Goal: Task Accomplishment & Management: Use online tool/utility

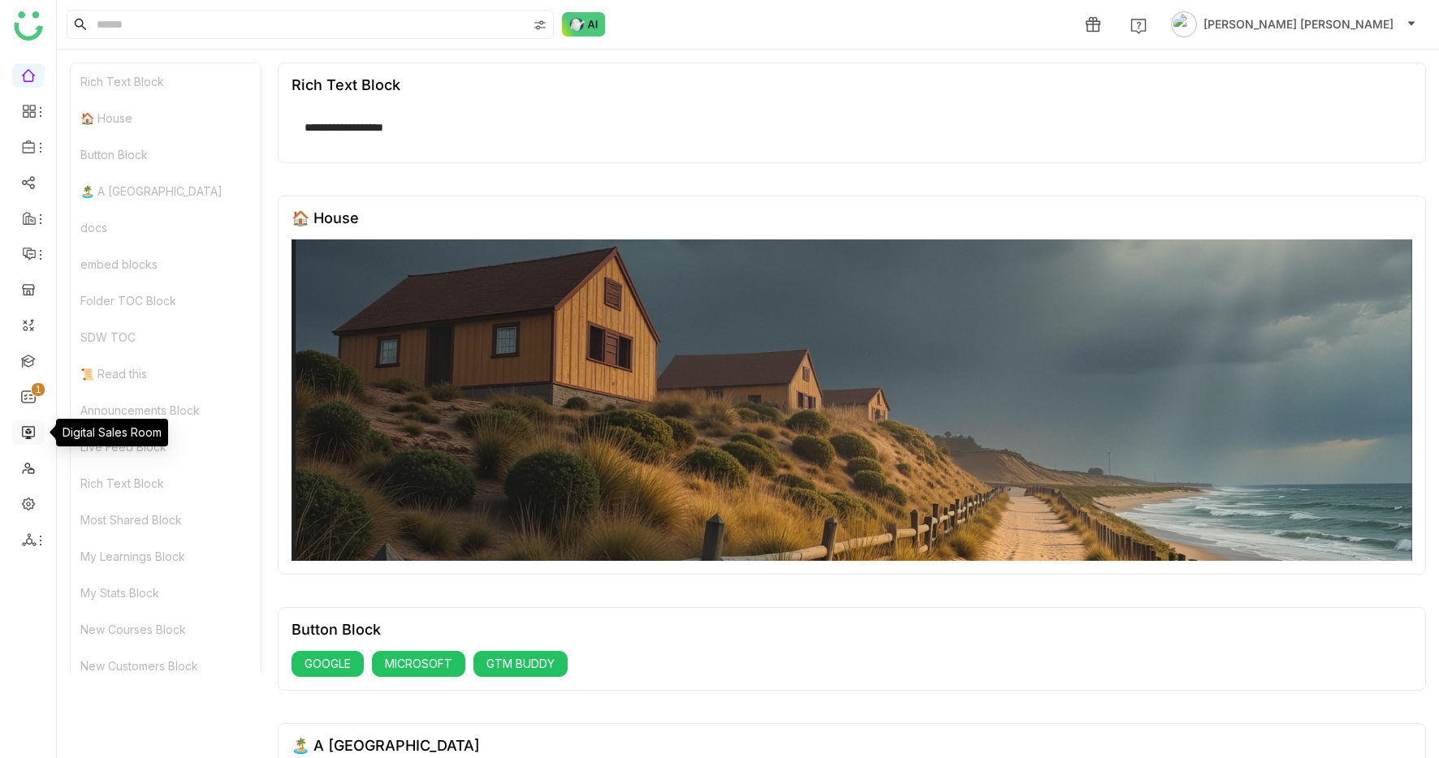
click at [30, 431] on link at bounding box center [28, 432] width 15 height 14
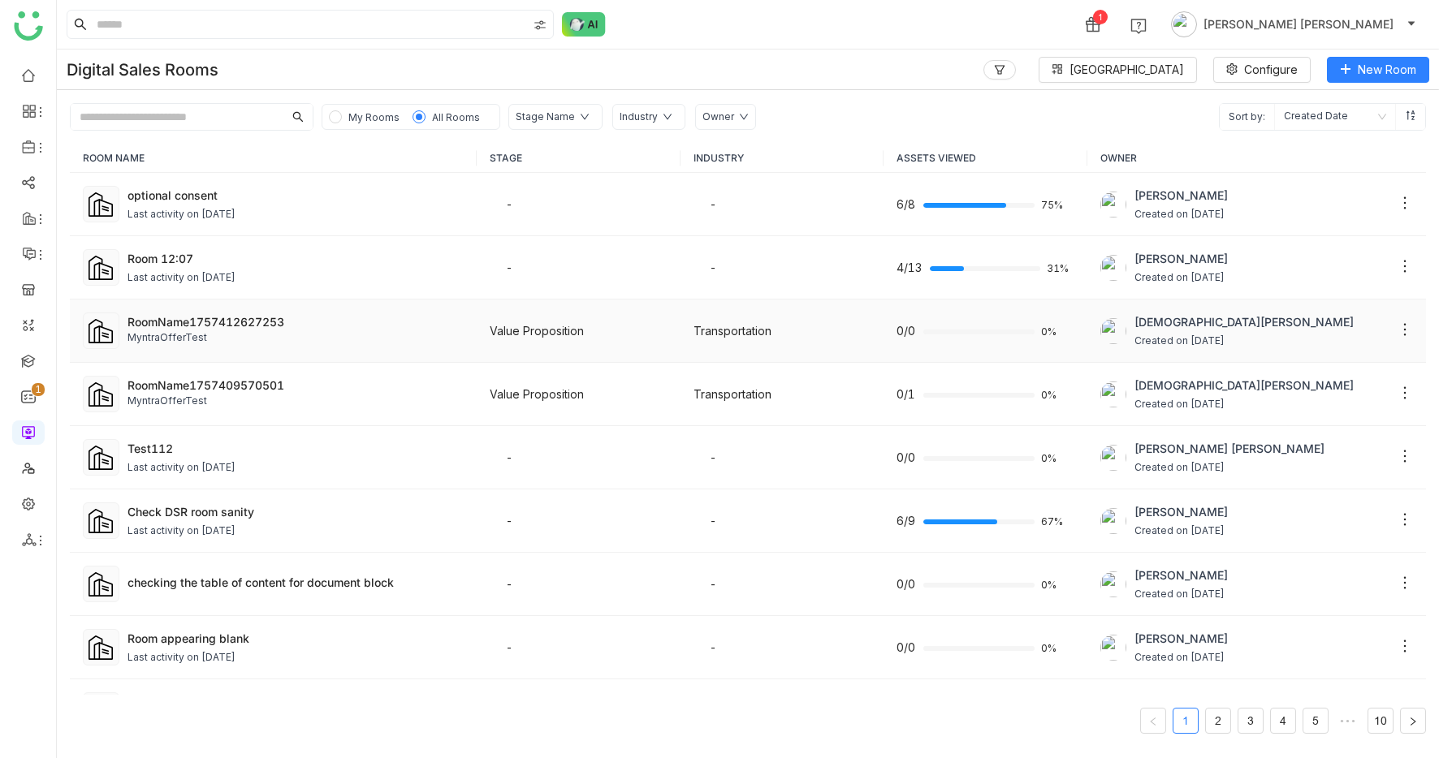
click at [300, 317] on div "RoomName1757412627253" at bounding box center [295, 321] width 336 height 17
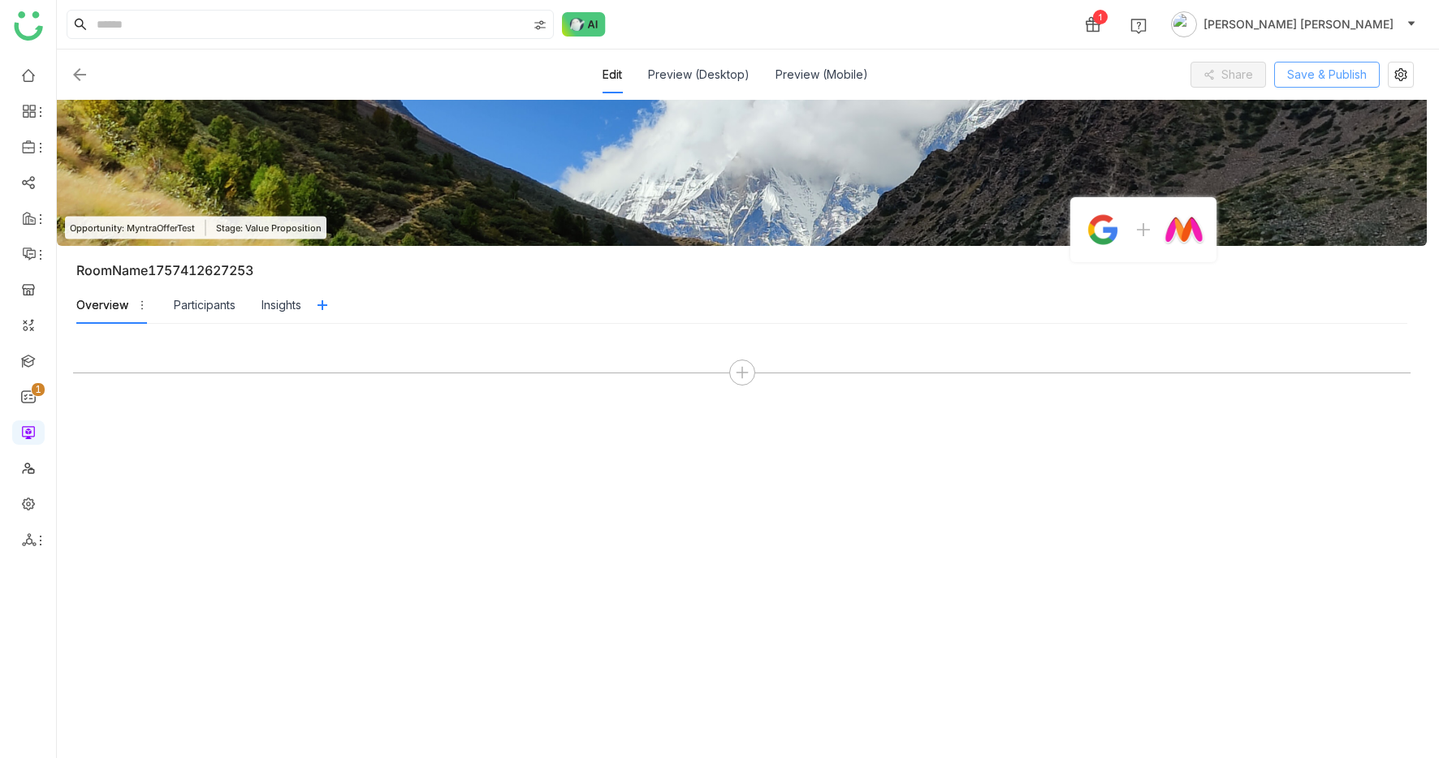
click at [1358, 72] on span "Save & Publish" at bounding box center [1327, 75] width 80 height 18
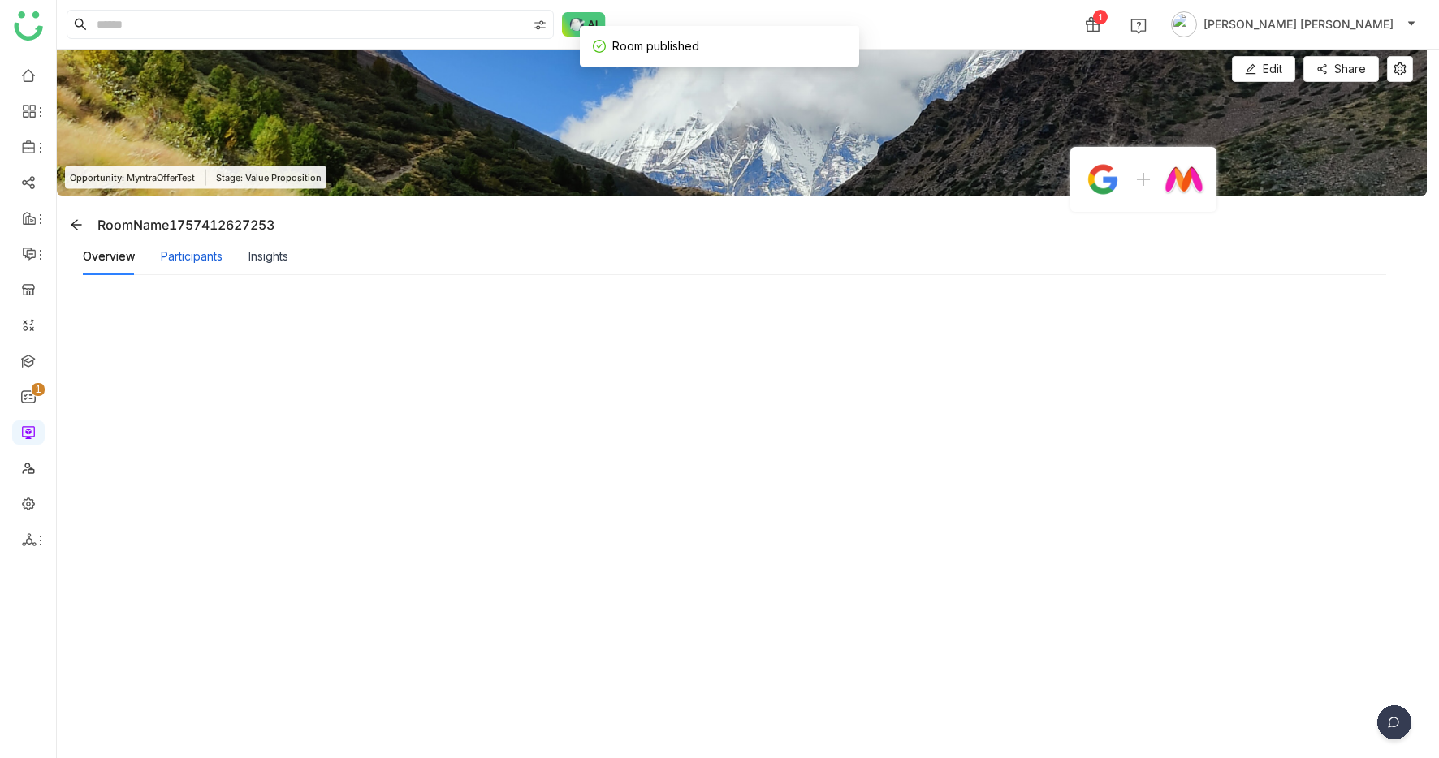
click at [187, 257] on div "Participants" at bounding box center [192, 257] width 62 height 18
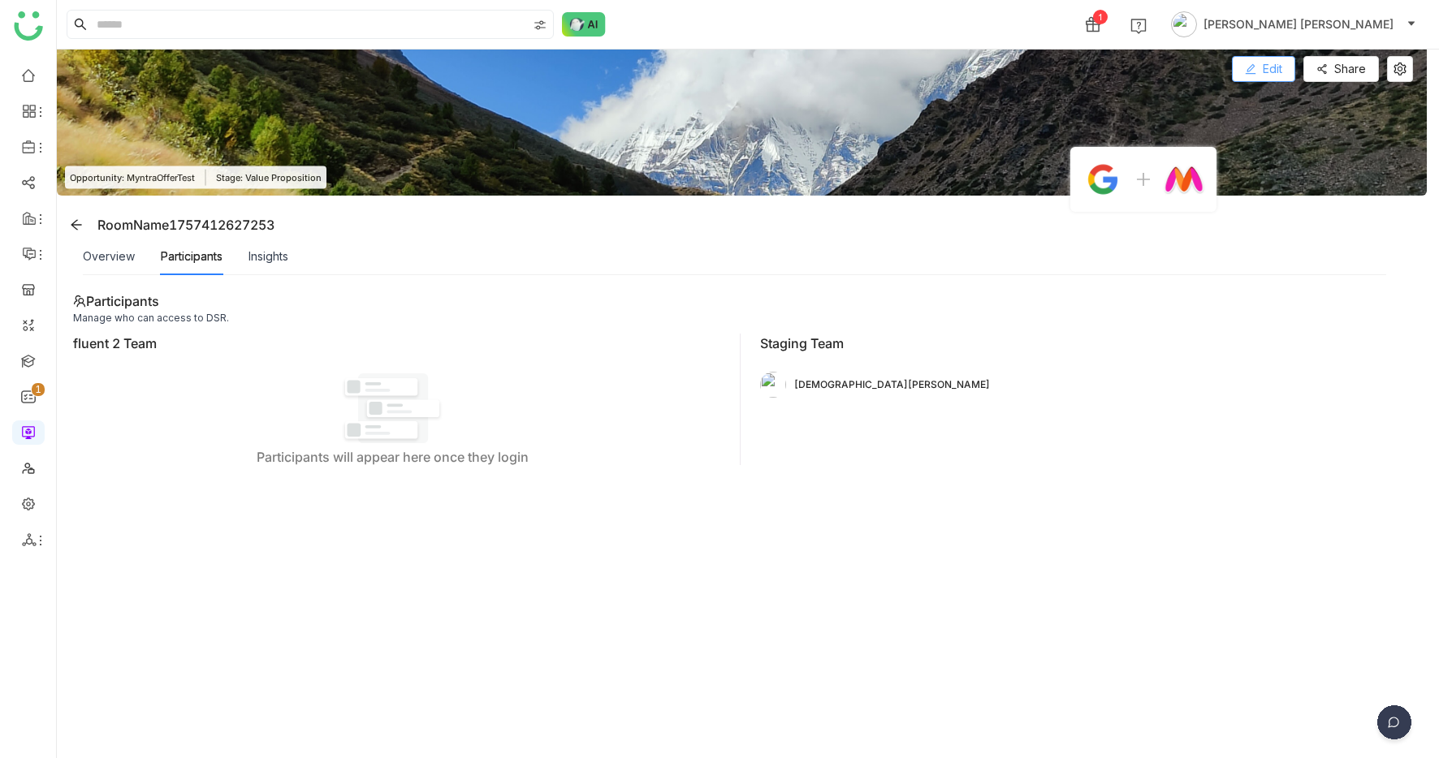
click at [1256, 67] on icon at bounding box center [1250, 68] width 11 height 11
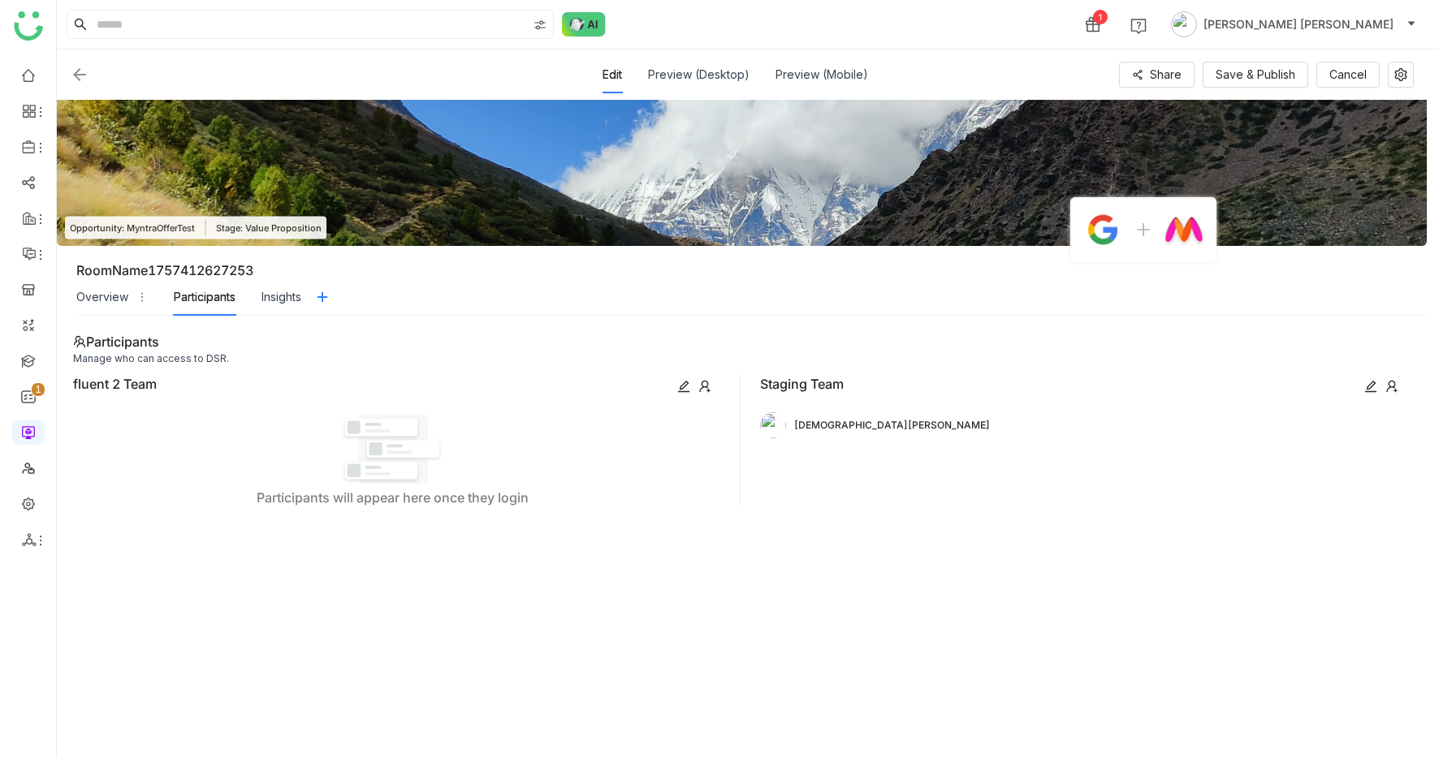
click at [76, 72] on img at bounding box center [79, 74] width 19 height 19
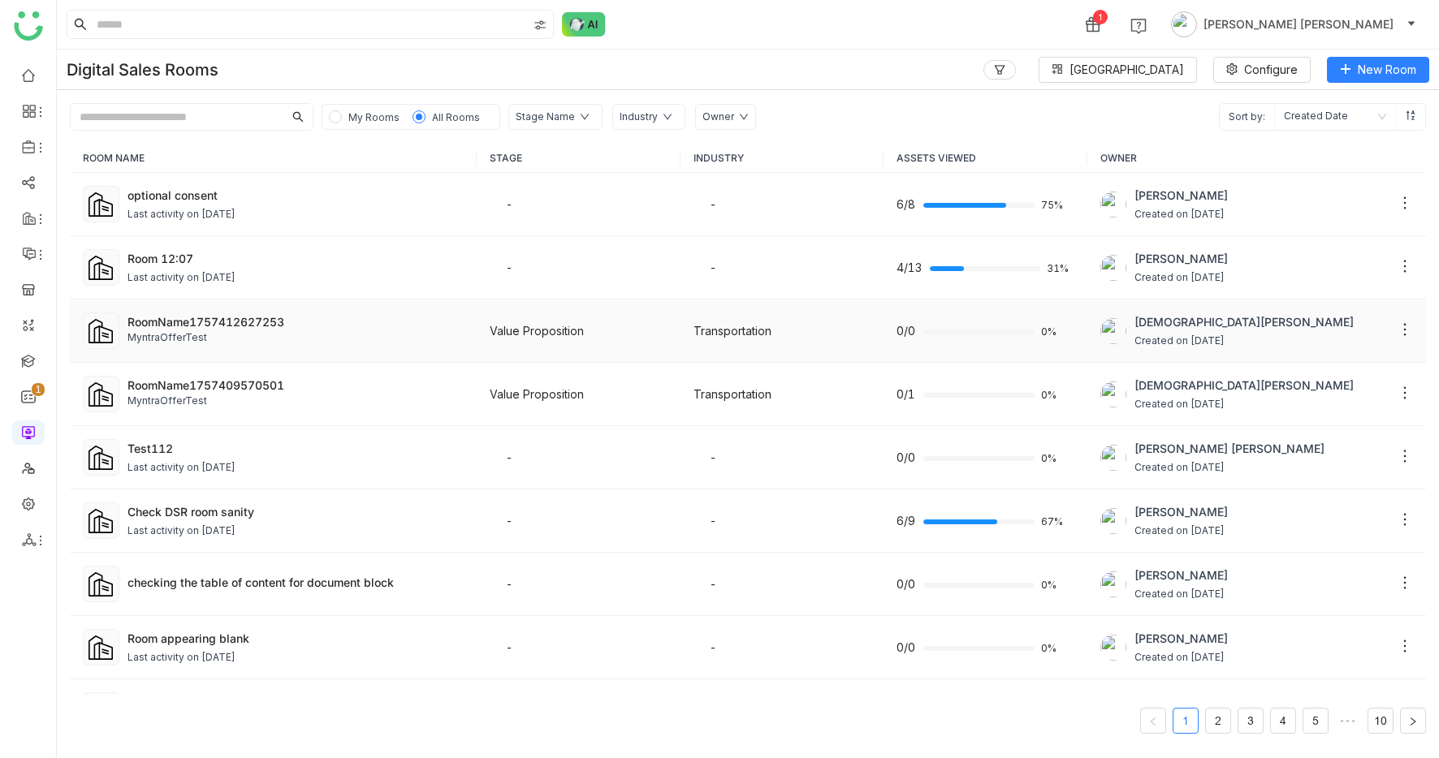
click at [275, 343] on div "MyntraOfferTest" at bounding box center [295, 338] width 336 height 15
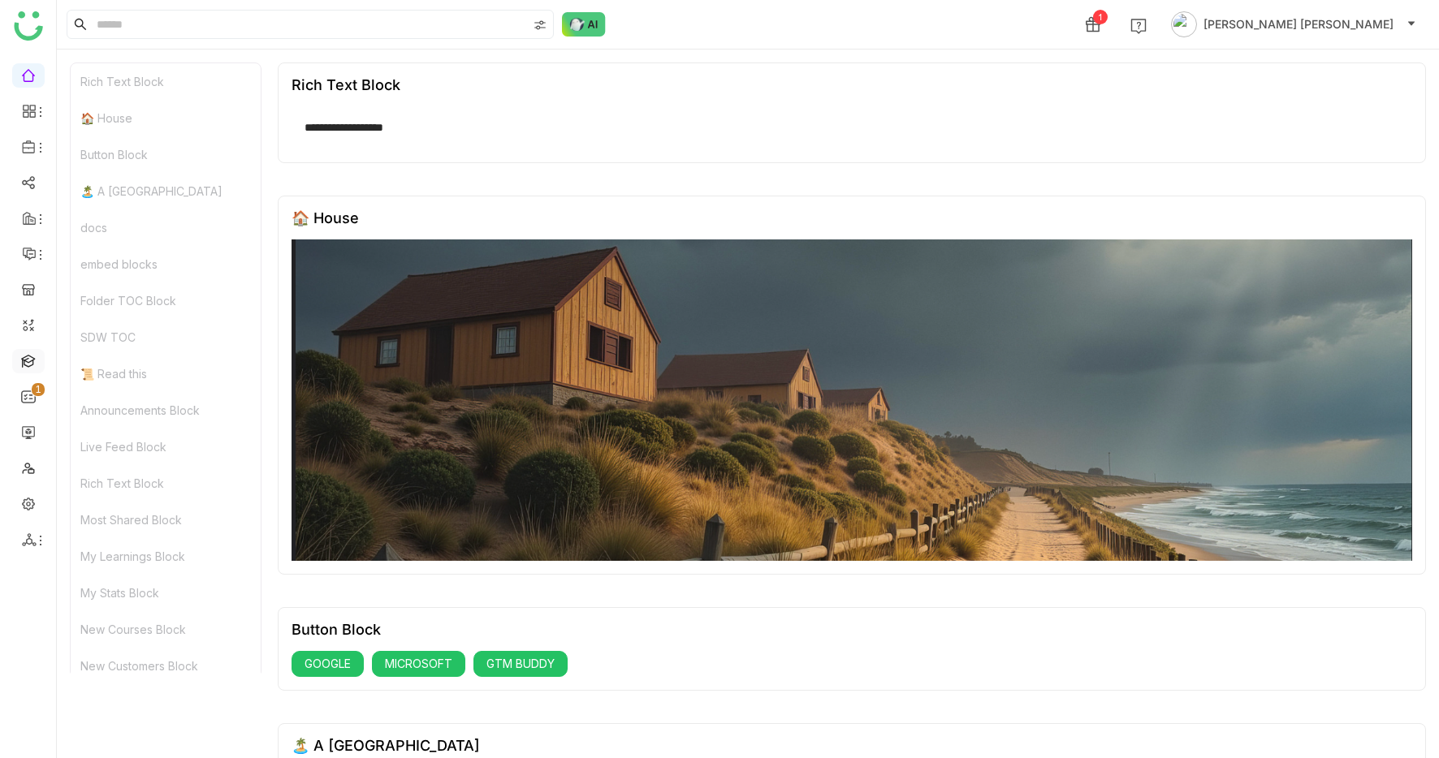
click at [28, 361] on link at bounding box center [28, 360] width 15 height 14
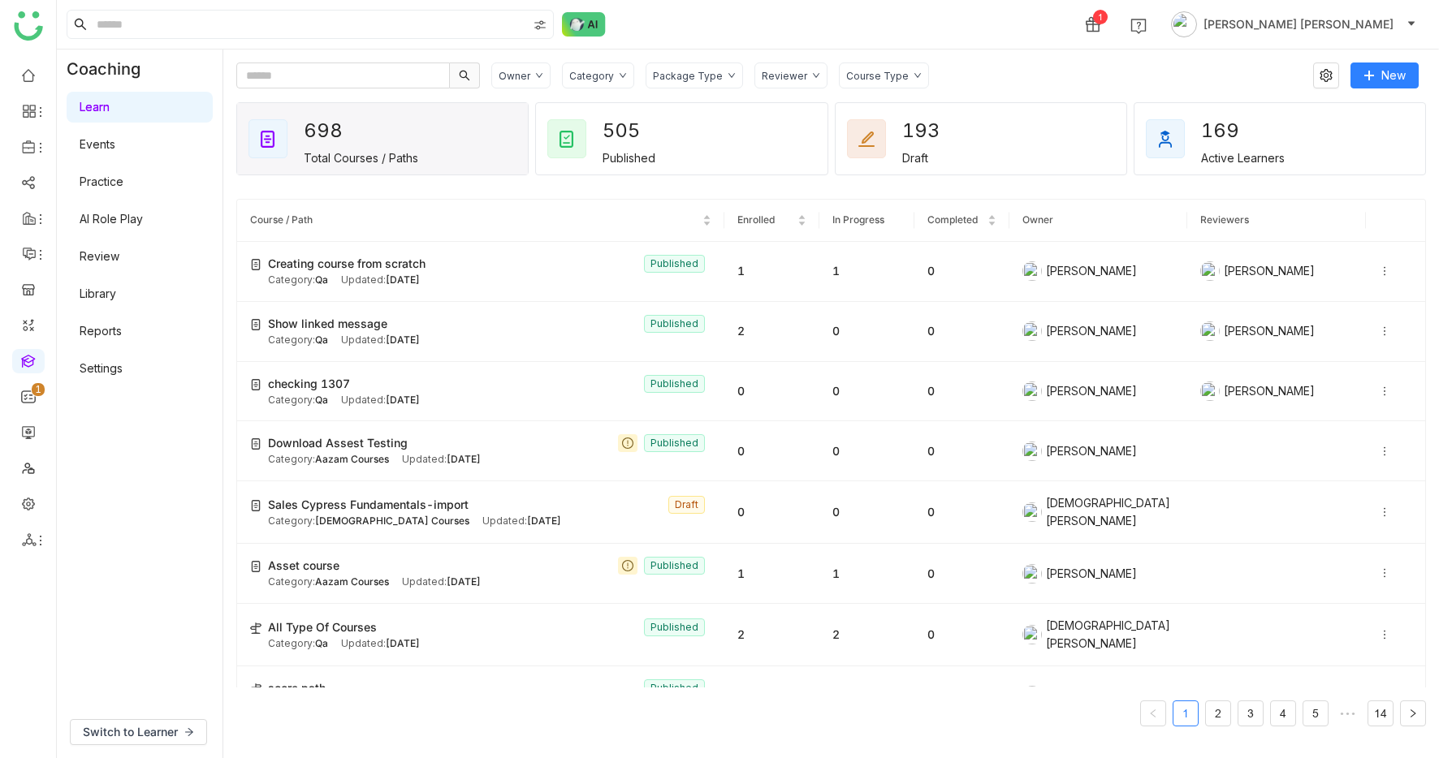
click at [119, 212] on link "AI Role Play" at bounding box center [111, 219] width 63 height 14
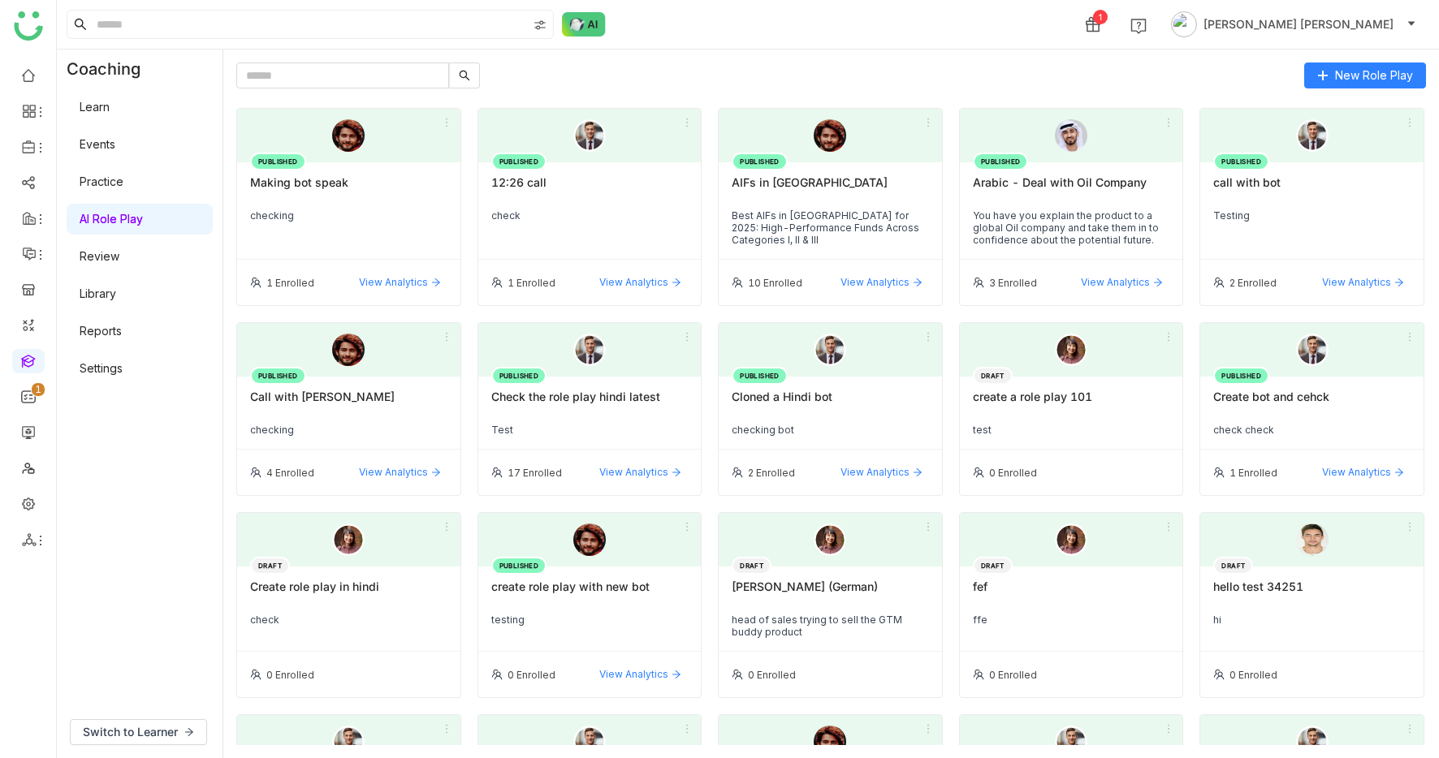
click at [363, 181] on div "Making bot speak" at bounding box center [348, 189] width 197 height 28
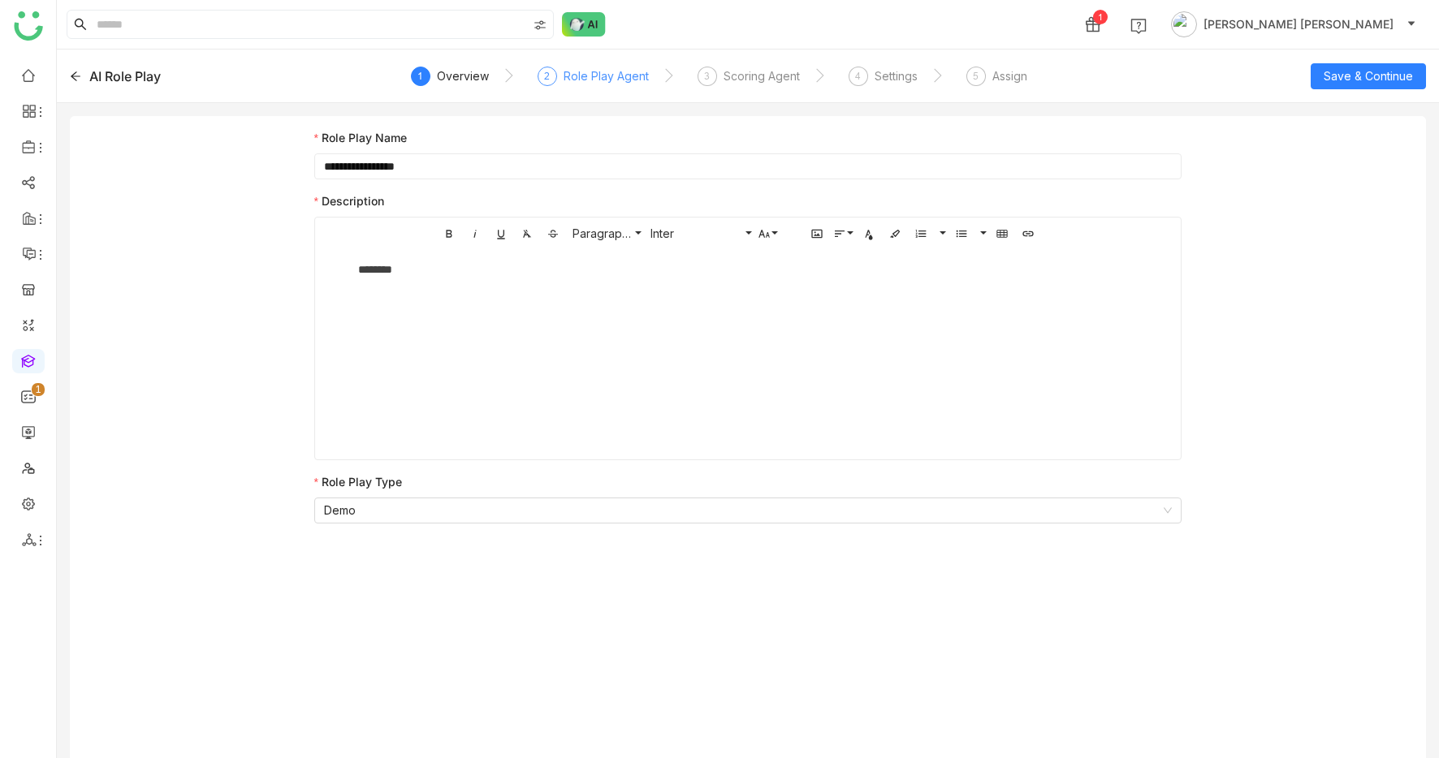
click at [596, 76] on div "Role Play Agent" at bounding box center [606, 76] width 85 height 19
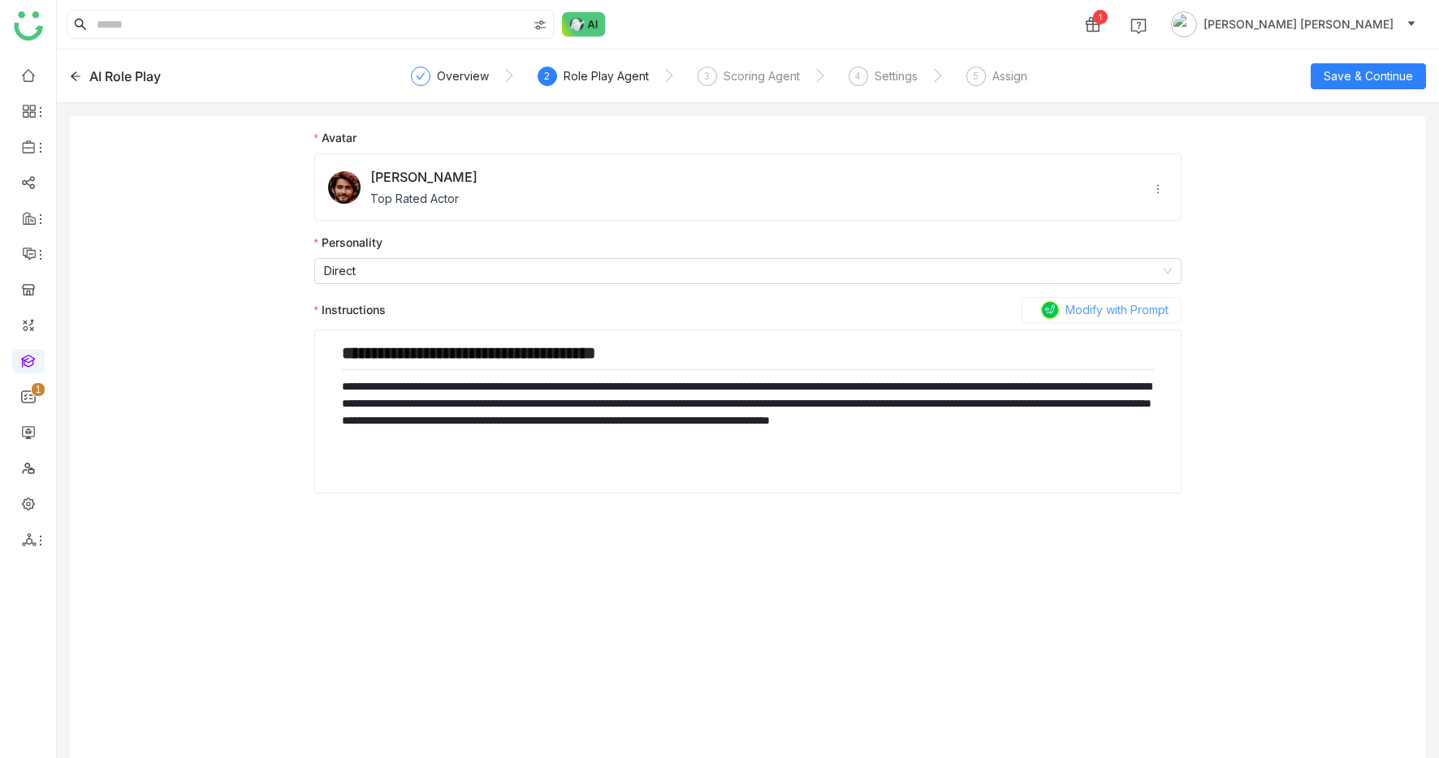
click at [1070, 314] on span "Modify with Prompt" at bounding box center [1116, 310] width 103 height 18
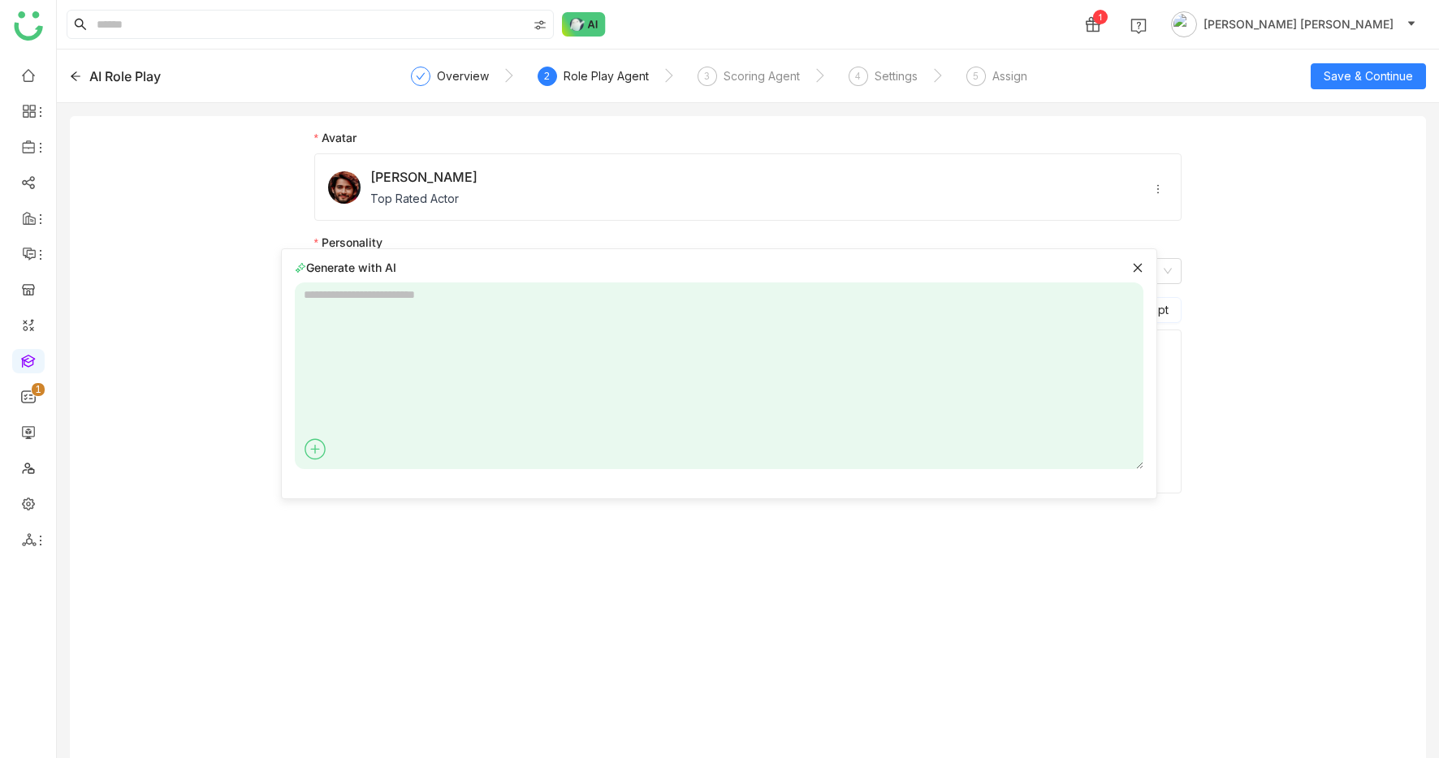
click at [314, 445] on icon at bounding box center [314, 449] width 1 height 9
click at [331, 473] on span "GTM Buddy Content" at bounding box center [377, 482] width 129 height 18
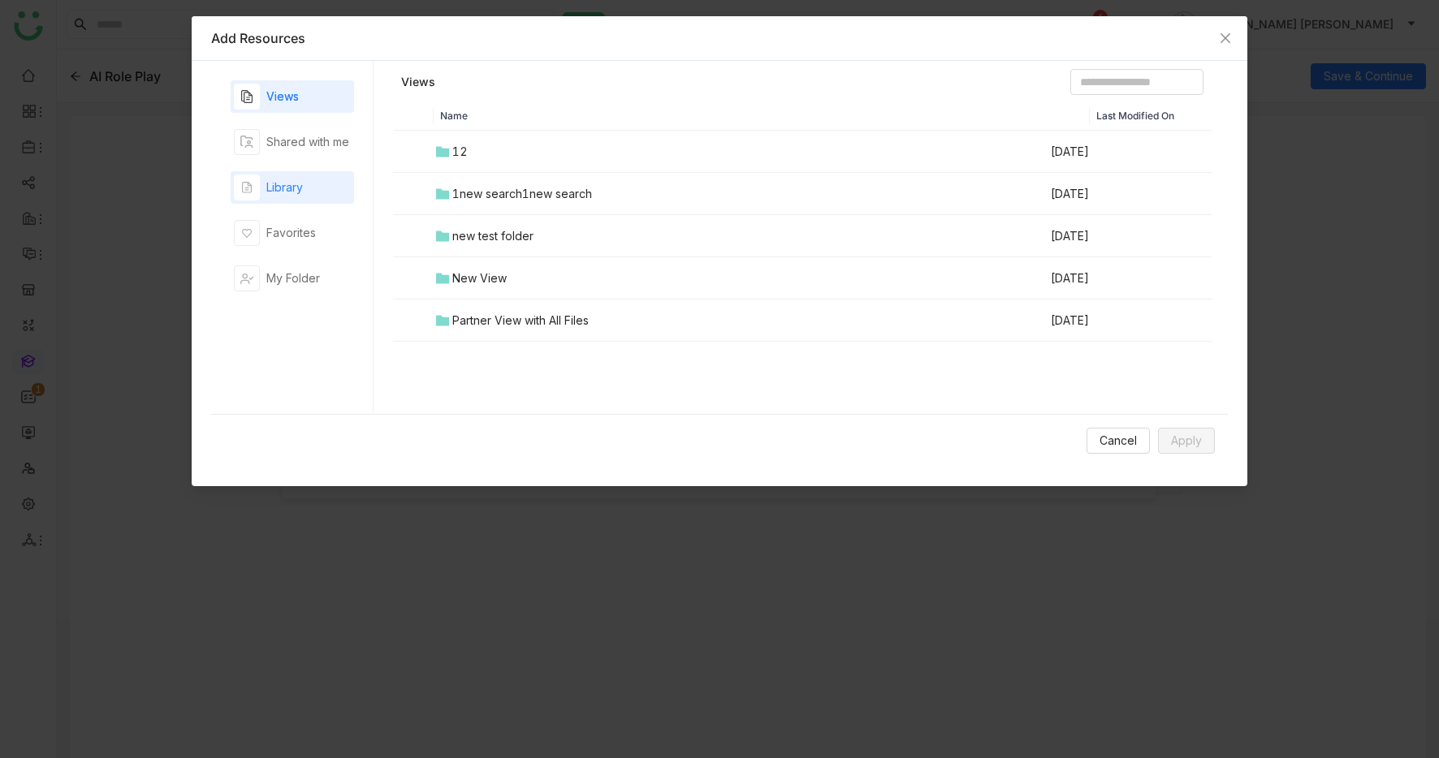
click at [304, 181] on div "Library" at bounding box center [292, 187] width 123 height 32
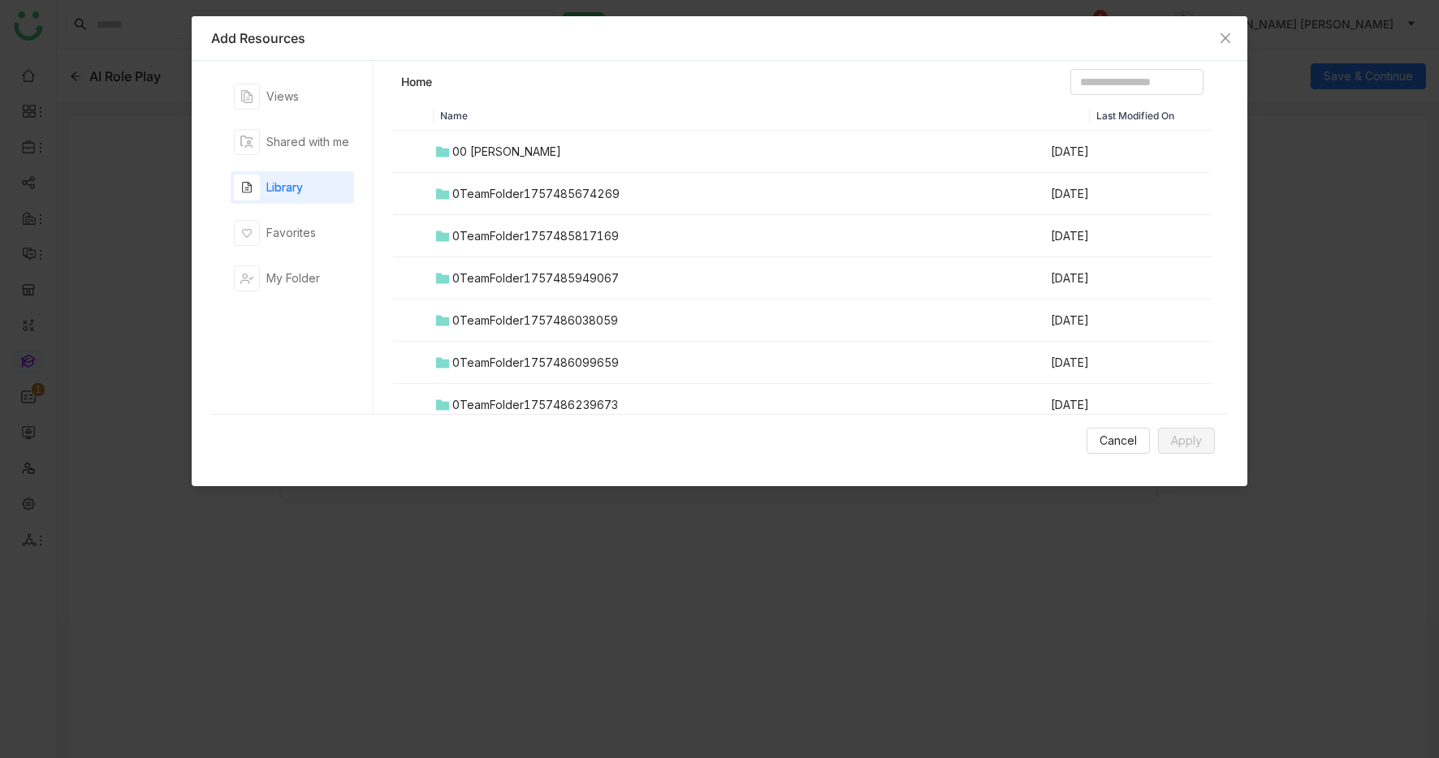
click at [482, 146] on div "00 Arif Folder" at bounding box center [506, 152] width 109 height 18
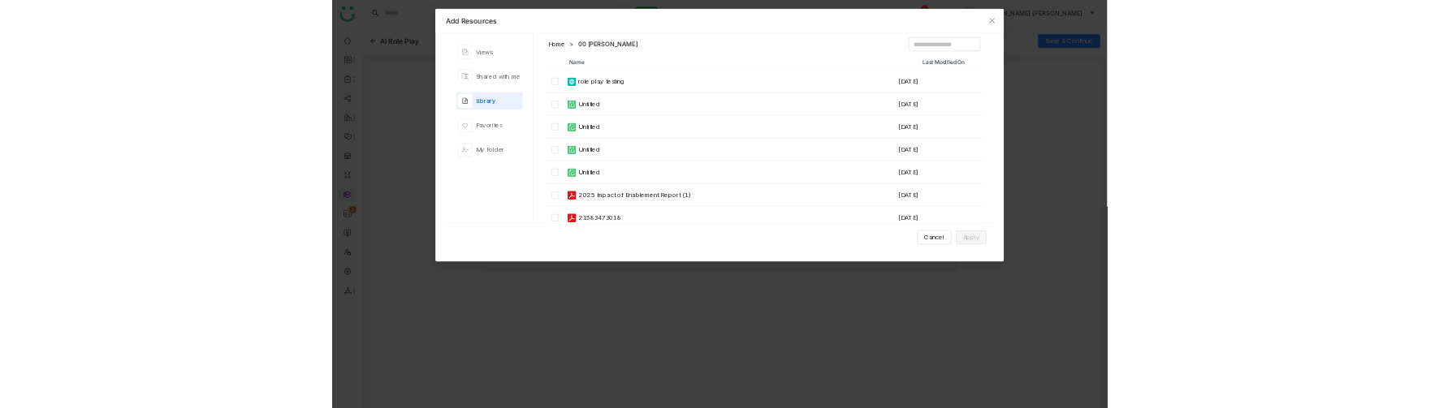
scroll to position [257, 0]
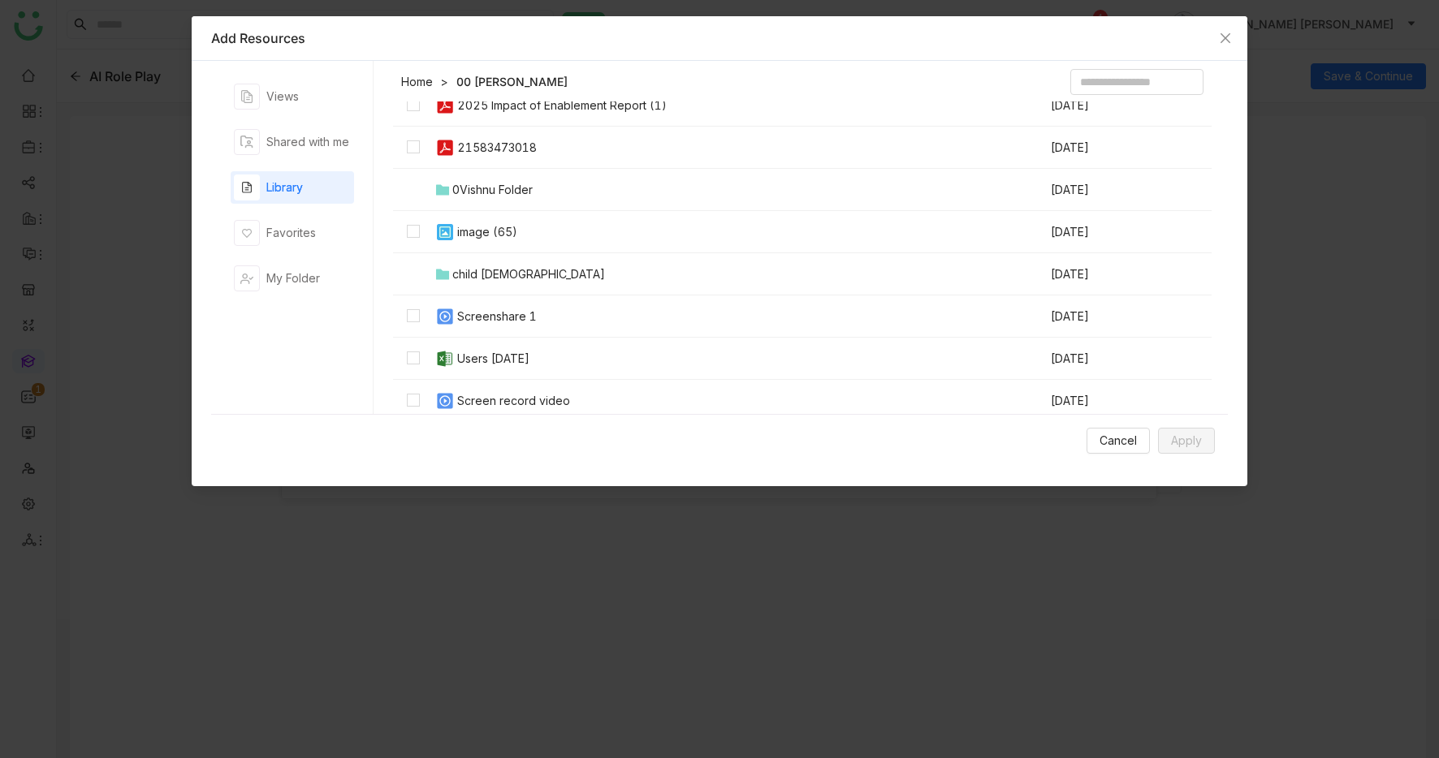
click at [477, 309] on div "Screenshare 1" at bounding box center [497, 317] width 80 height 18
click at [1172, 437] on span "Apply" at bounding box center [1186, 441] width 31 height 18
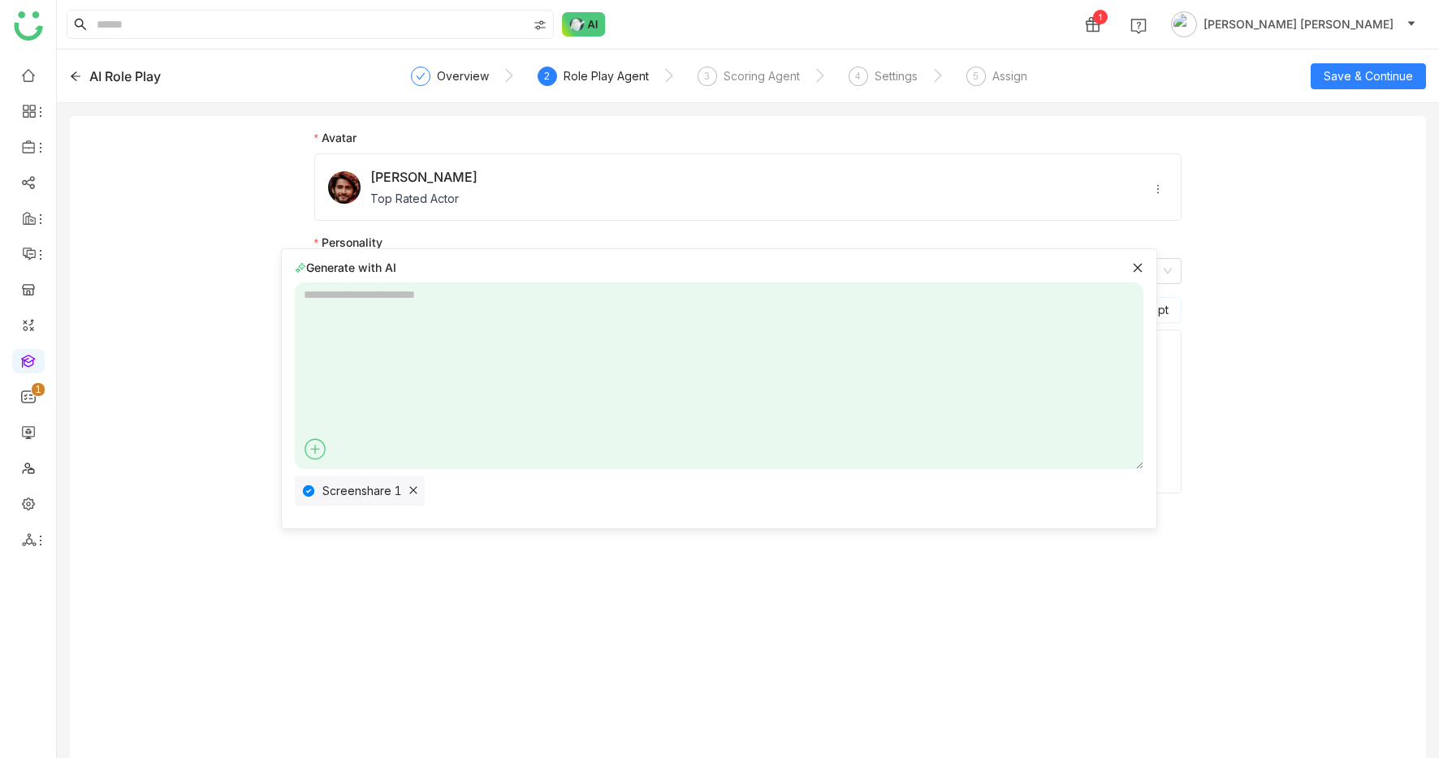
click at [1137, 270] on icon at bounding box center [1137, 267] width 11 height 11
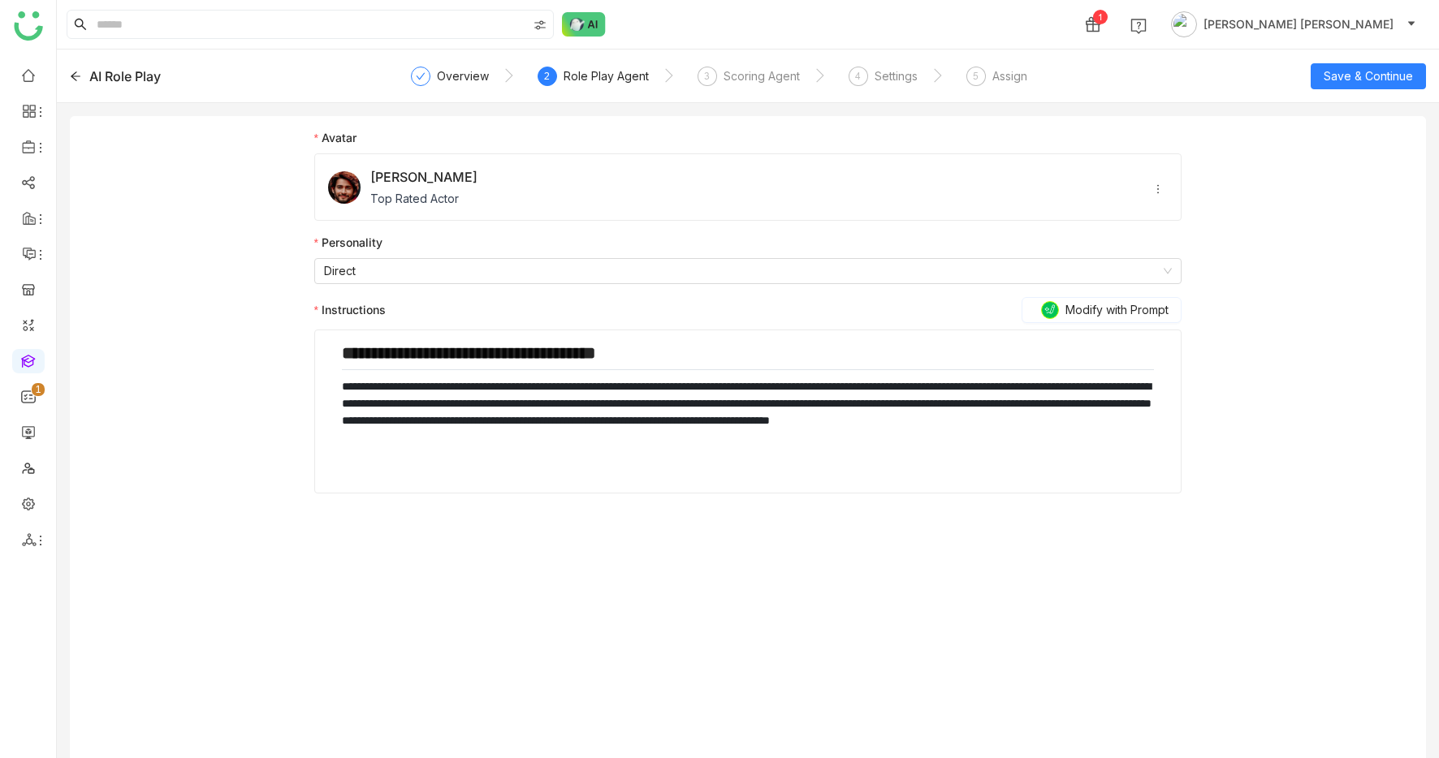
click at [72, 80] on icon at bounding box center [75, 76] width 11 height 11
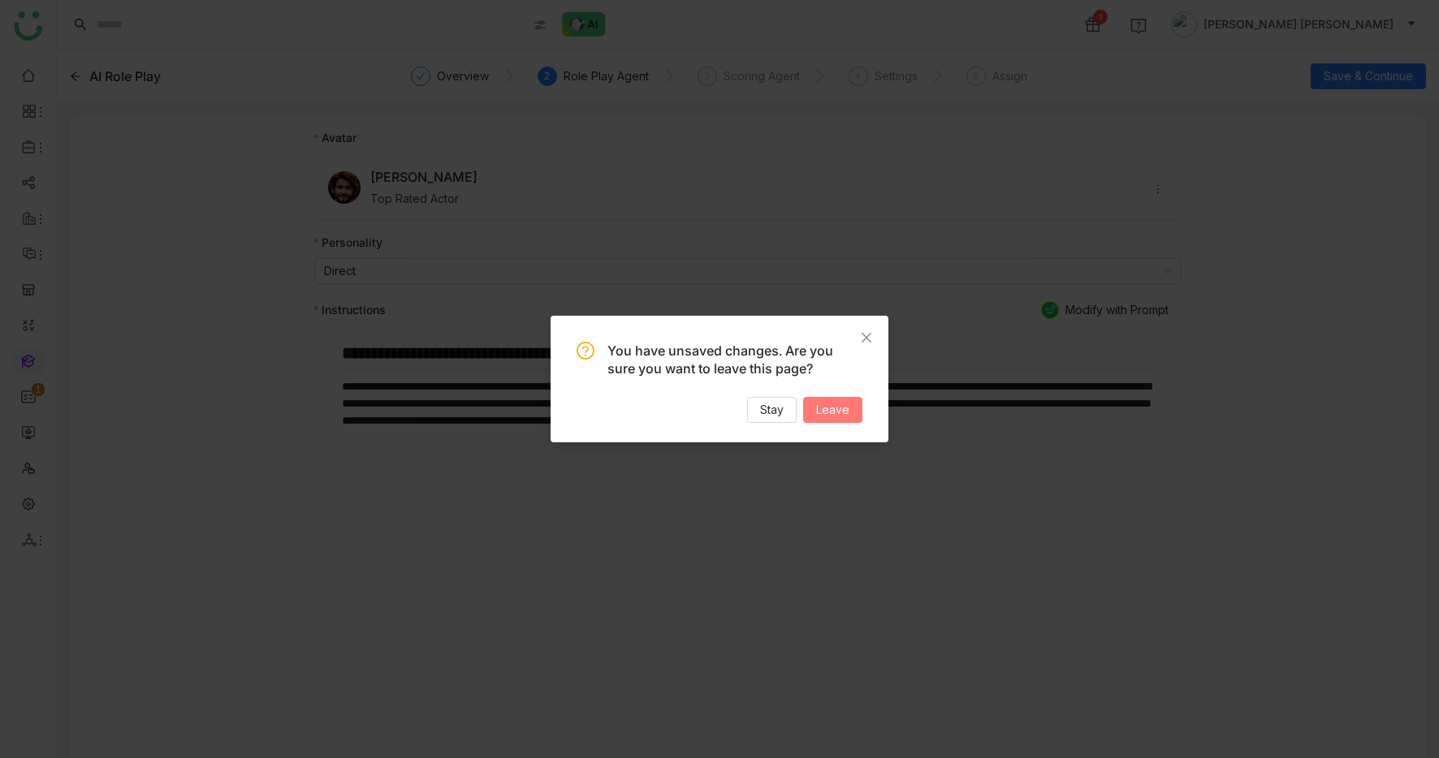
click at [832, 413] on span "Leave" at bounding box center [832, 410] width 33 height 18
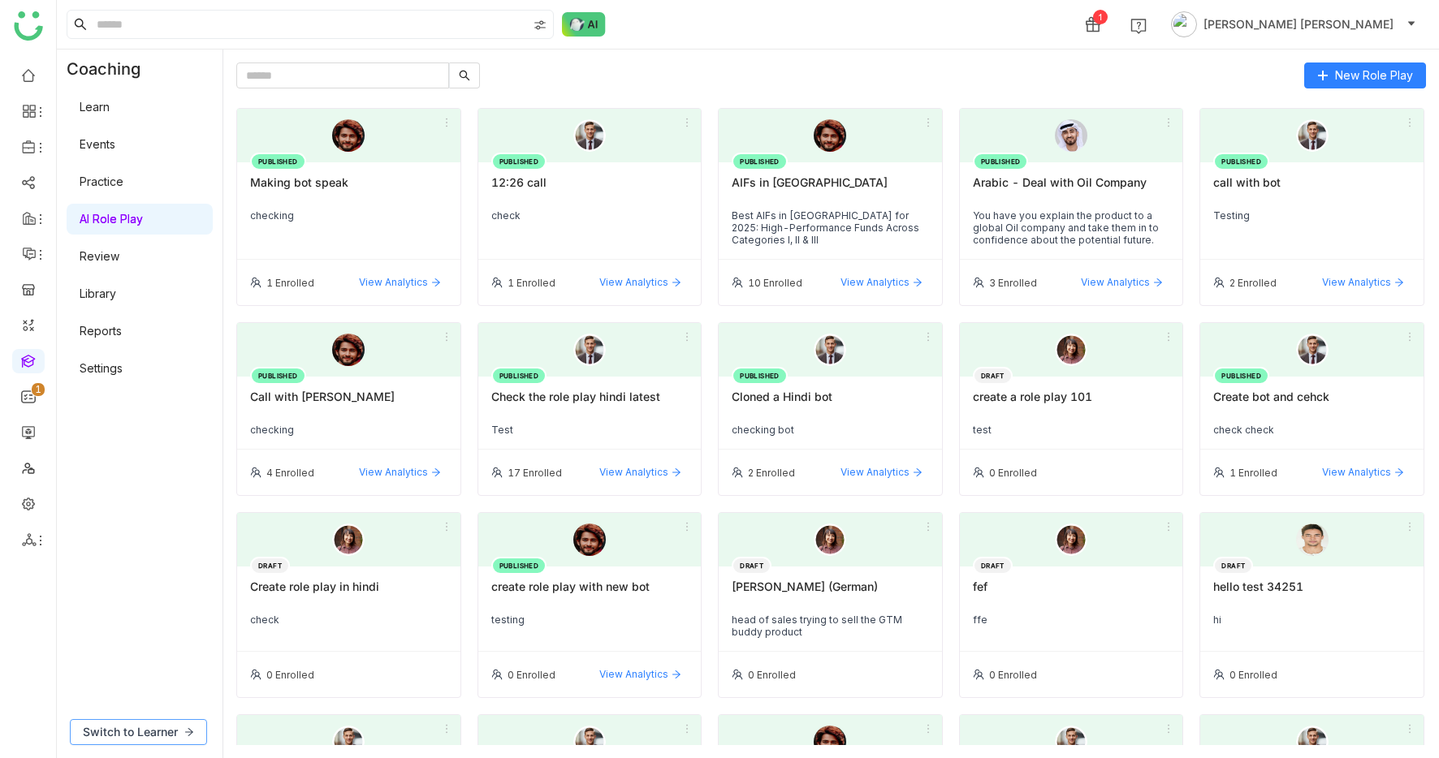
click at [106, 739] on span "Switch to Learner" at bounding box center [130, 733] width 95 height 18
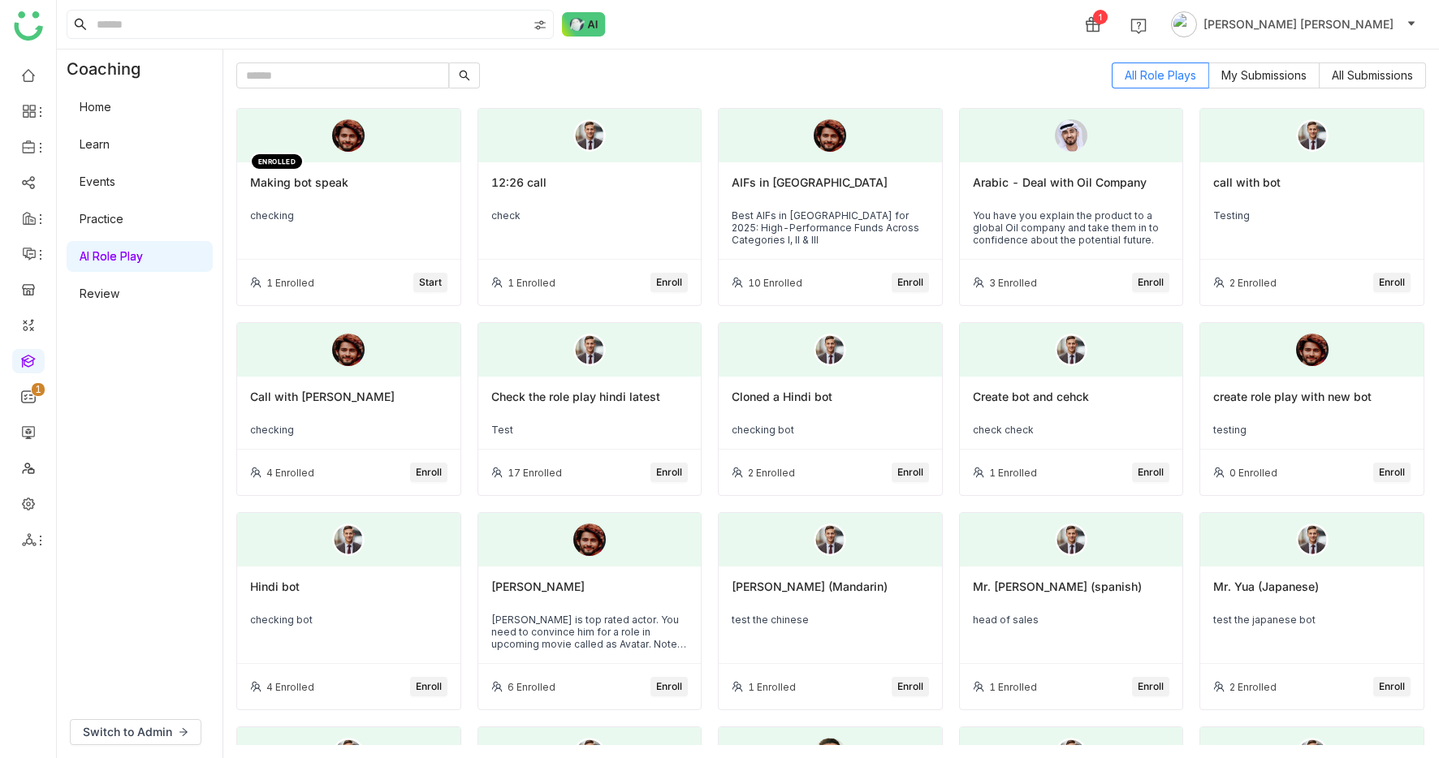
click at [123, 226] on link "Practice" at bounding box center [102, 219] width 44 height 14
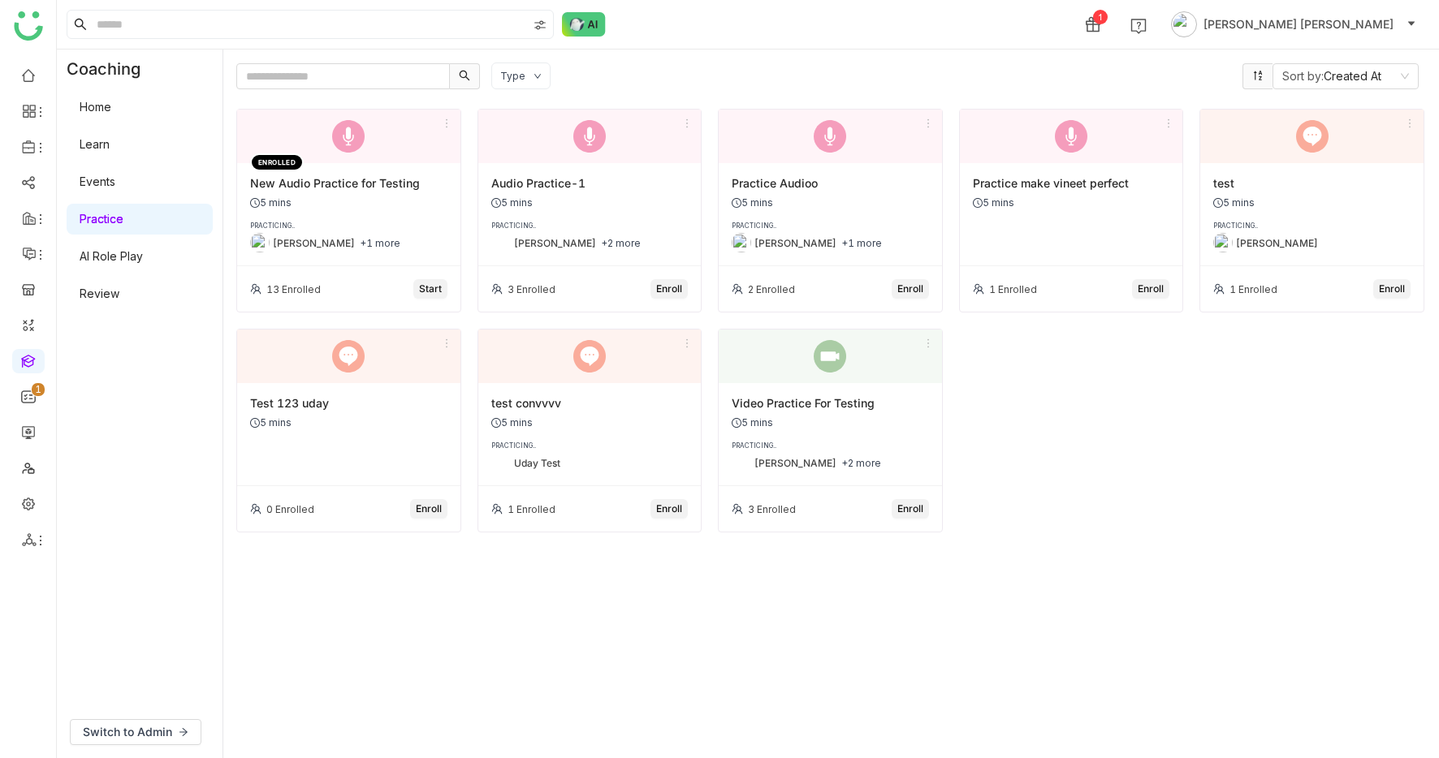
click at [529, 71] on div "Type" at bounding box center [520, 76] width 59 height 27
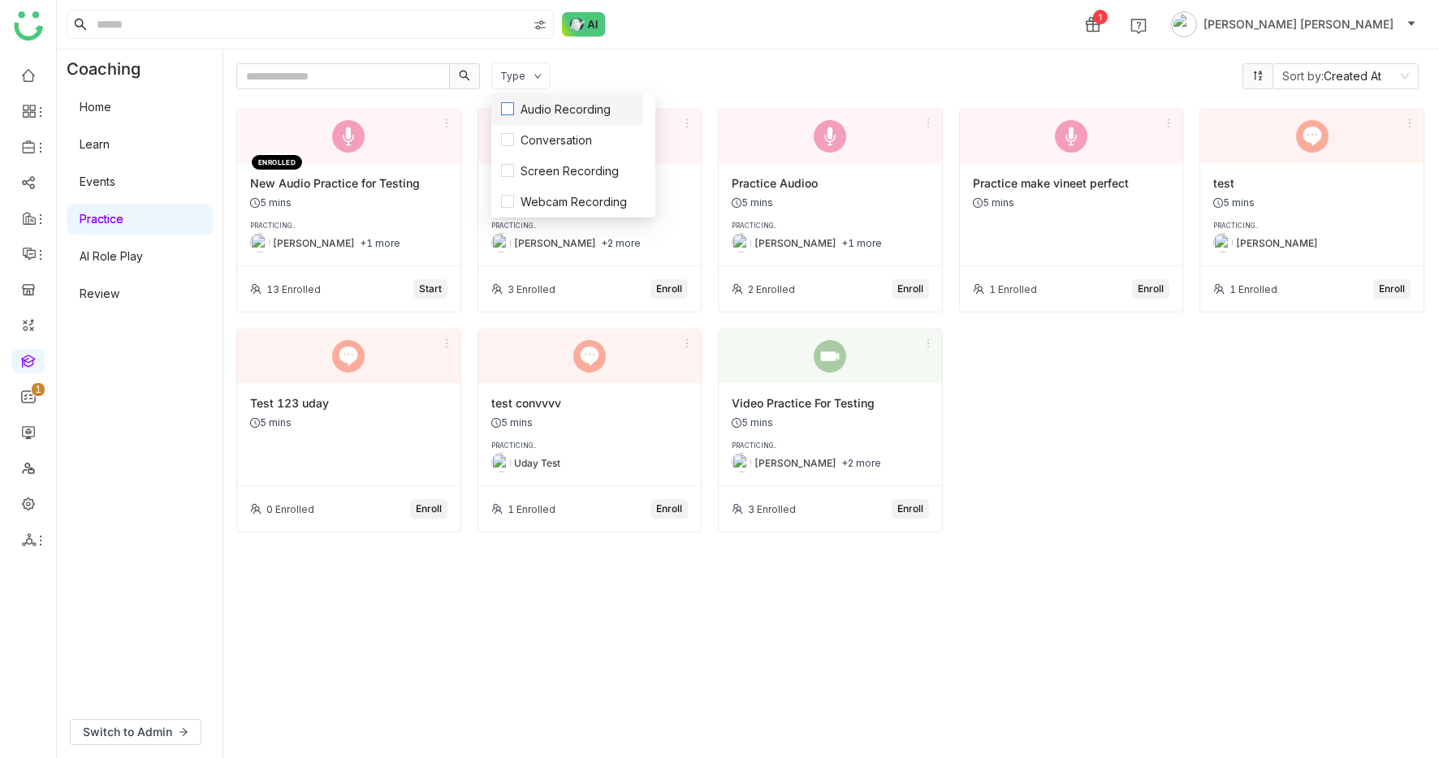
click at [528, 101] on span "Audio Recording" at bounding box center [565, 110] width 103 height 18
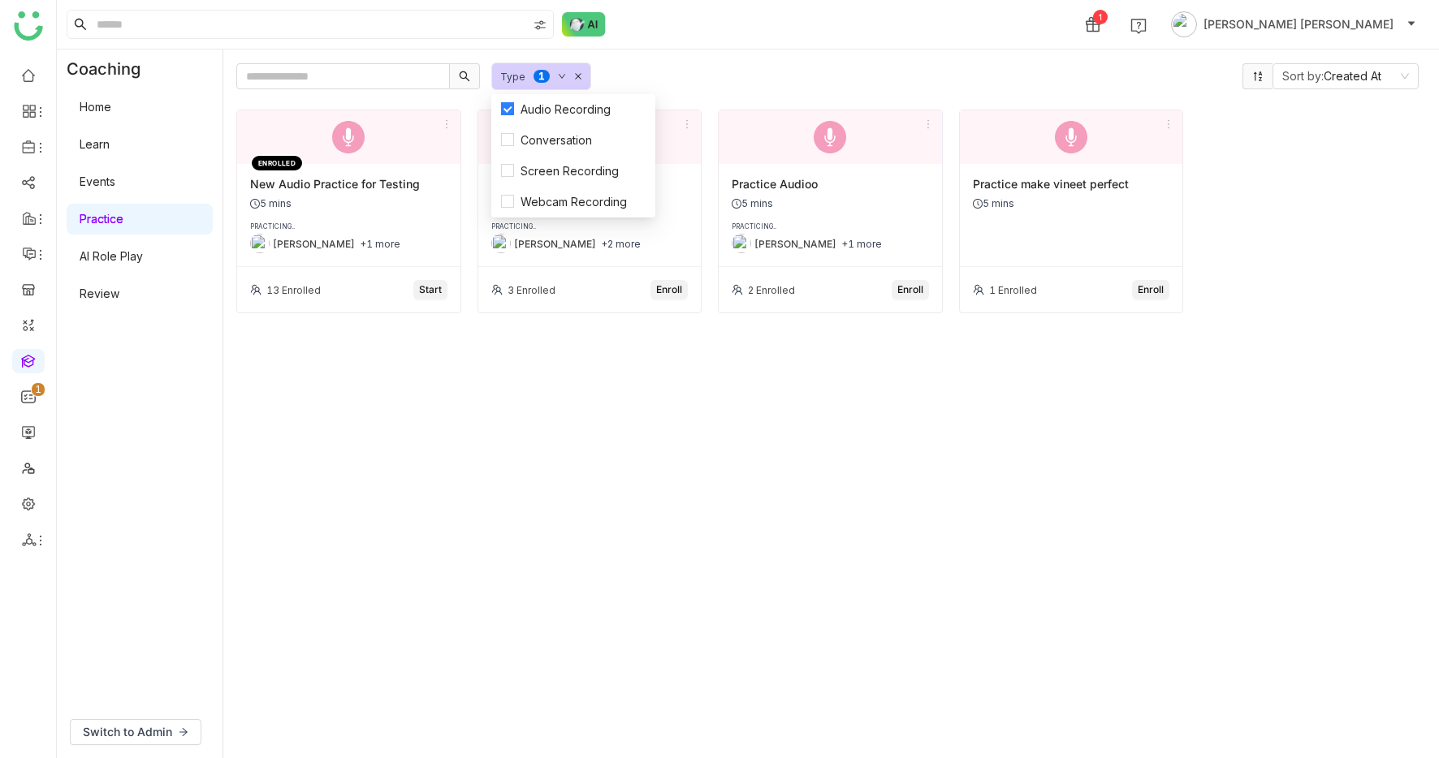
click at [361, 193] on div "ENROLLED New Audio Practice for Testing 5 mins PRACTICING.. Uday Pulasetti +1 m…" at bounding box center [348, 215] width 223 height 103
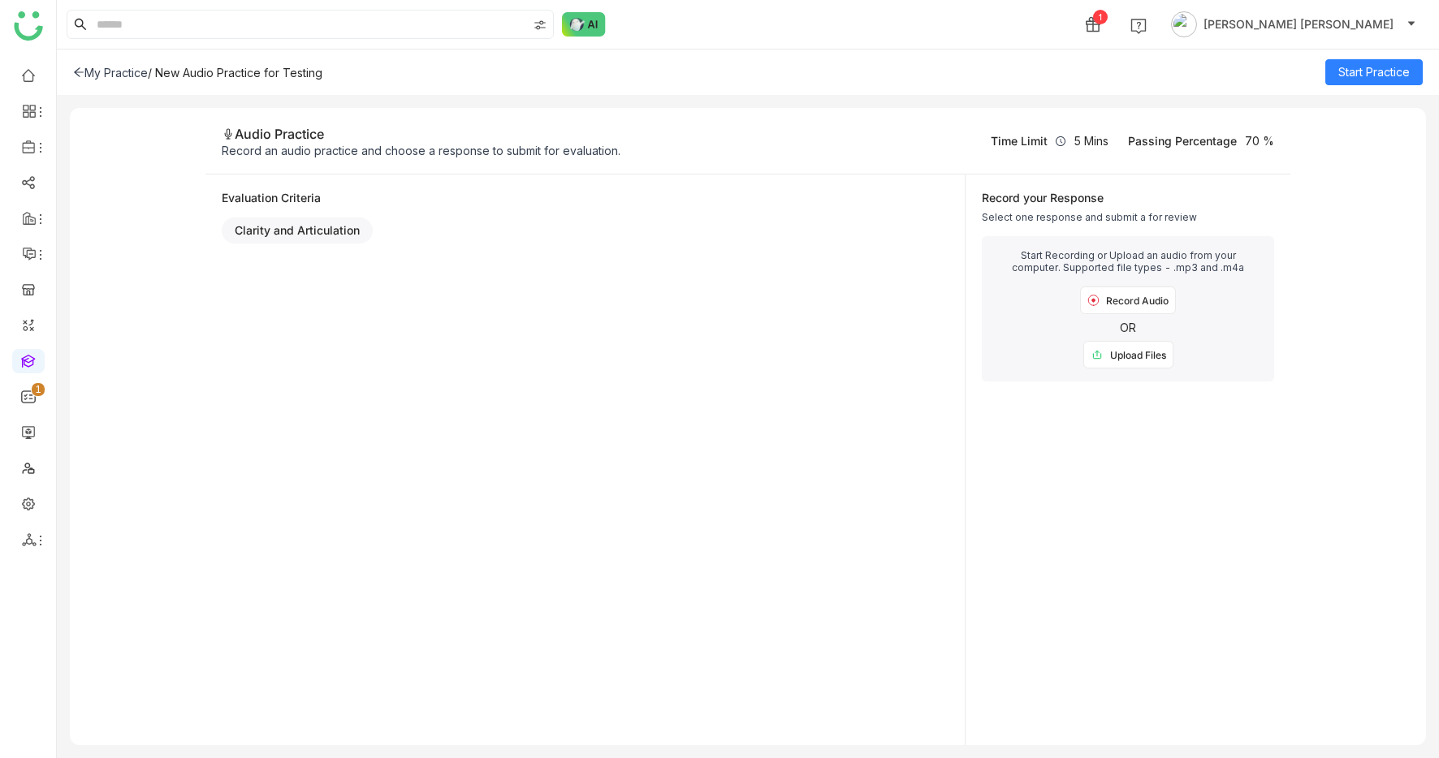
click at [1109, 349] on div "Upload Files" at bounding box center [1128, 355] width 90 height 28
click at [1393, 80] on span "Start Practice" at bounding box center [1373, 72] width 71 height 18
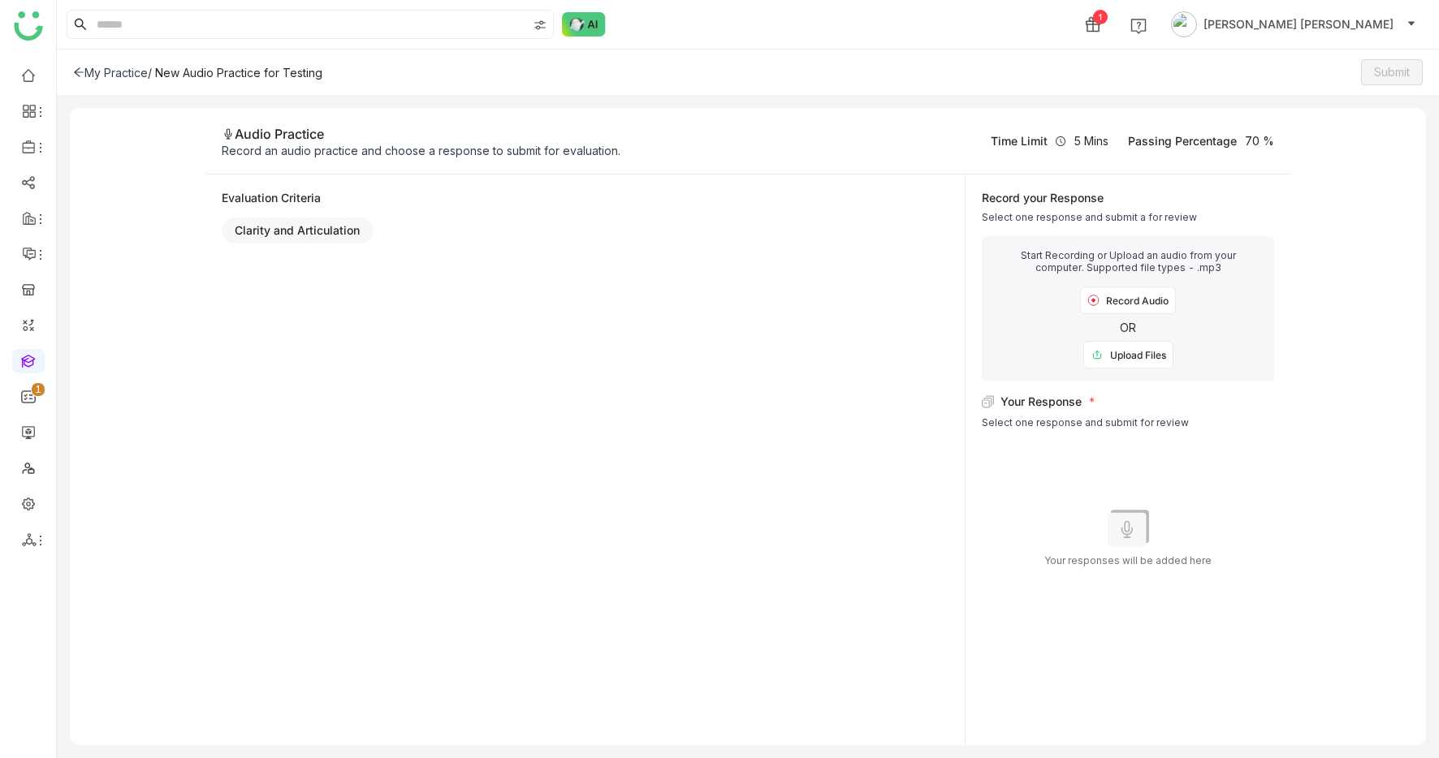
click at [1137, 350] on div "Upload Files" at bounding box center [1128, 355] width 90 height 28
click at [1138, 347] on div "Upload Files" at bounding box center [1128, 355] width 90 height 28
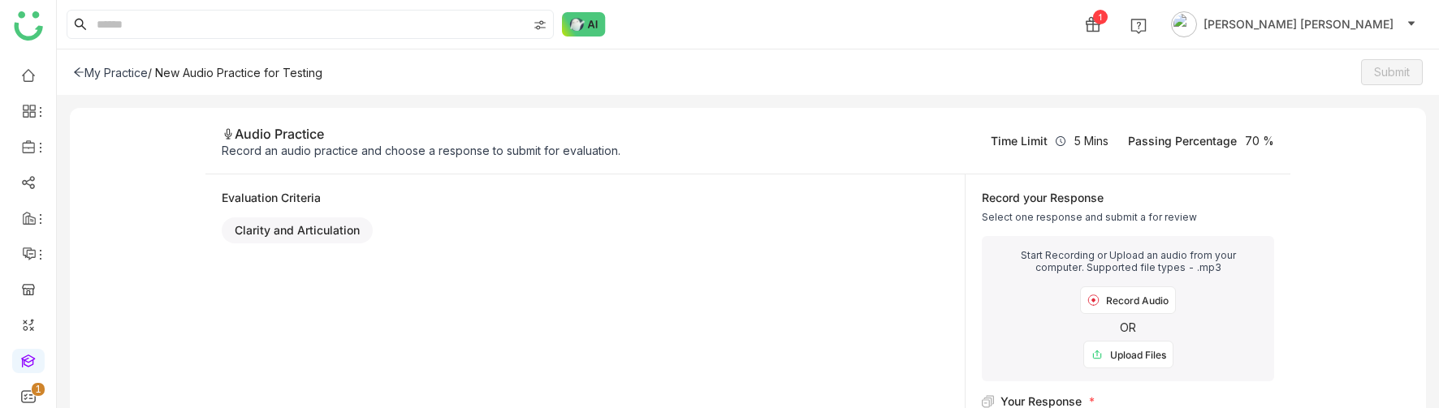
click at [1153, 351] on div "Upload Files" at bounding box center [1128, 355] width 90 height 28
click at [1139, 357] on div "Upload Files" at bounding box center [1128, 355] width 90 height 28
click at [1139, 353] on div "Upload Files" at bounding box center [1128, 355] width 90 height 28
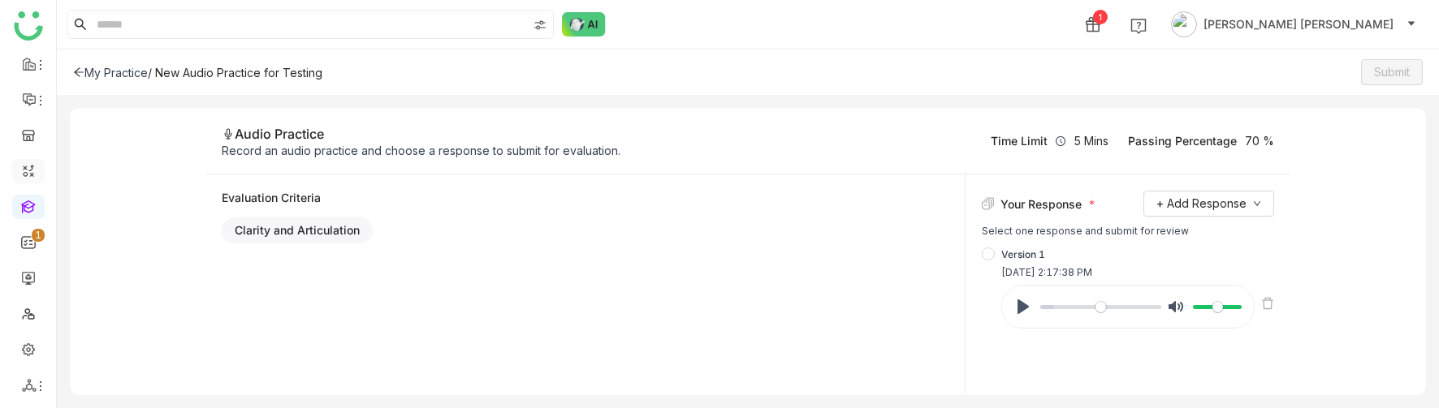
scroll to position [155, 0]
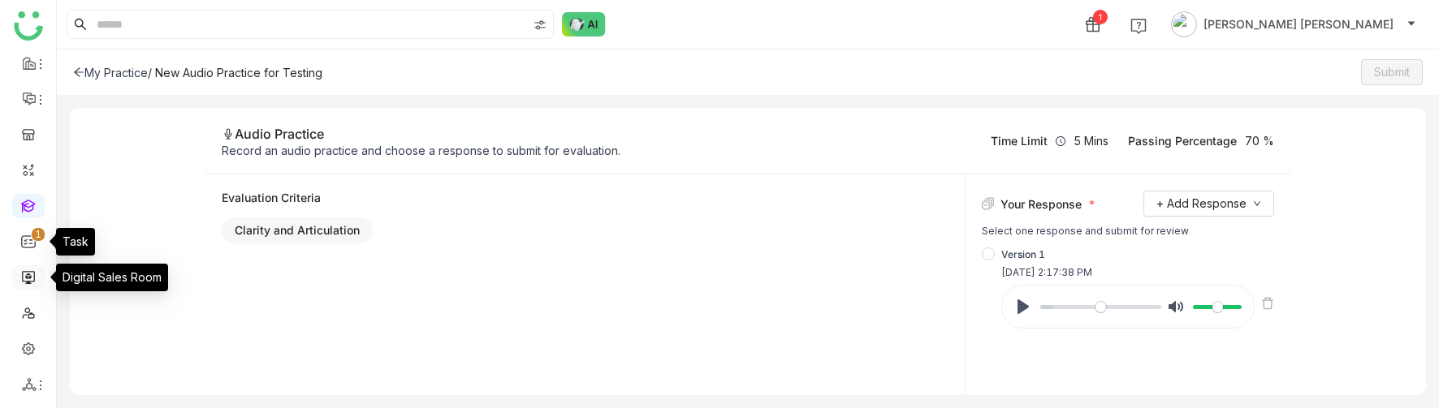
click at [27, 273] on link at bounding box center [28, 277] width 15 height 14
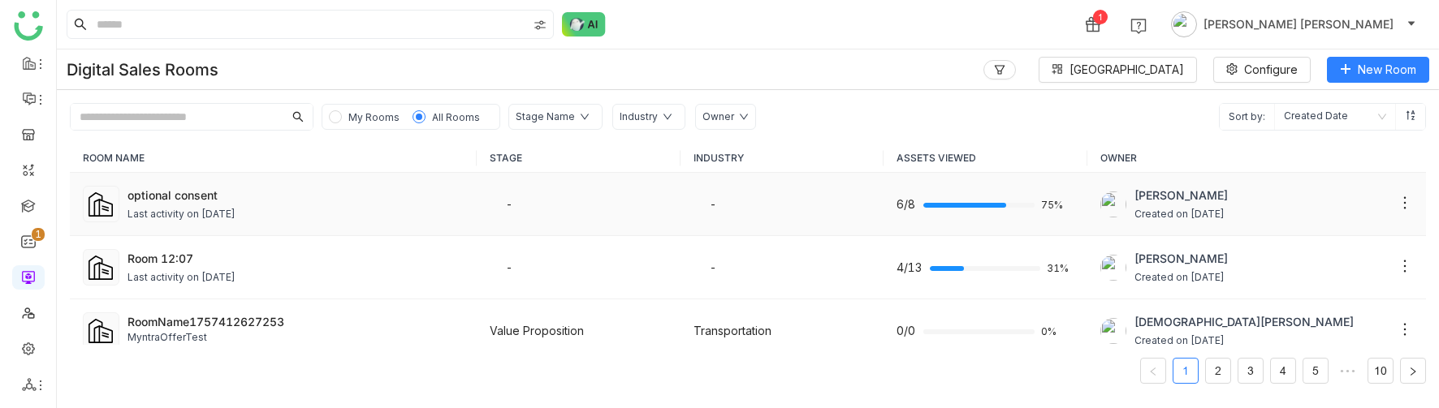
click at [534, 200] on td "-" at bounding box center [579, 204] width 204 height 63
click at [244, 185] on td "optional consent Last activity on Sep 10, 2025" at bounding box center [273, 204] width 407 height 63
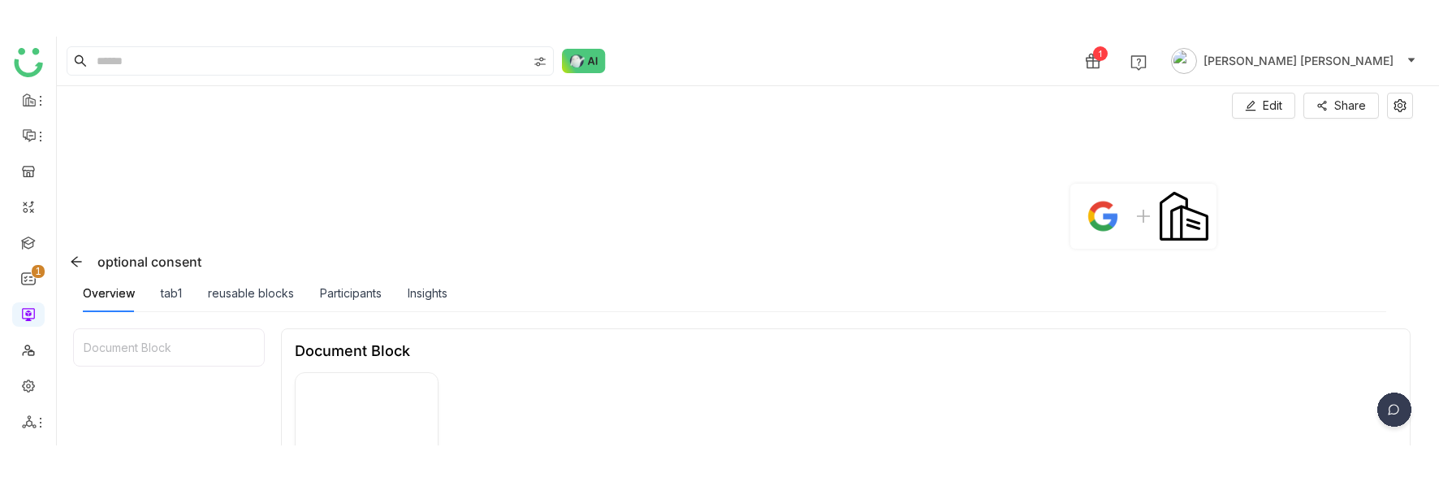
scroll to position [82, 0]
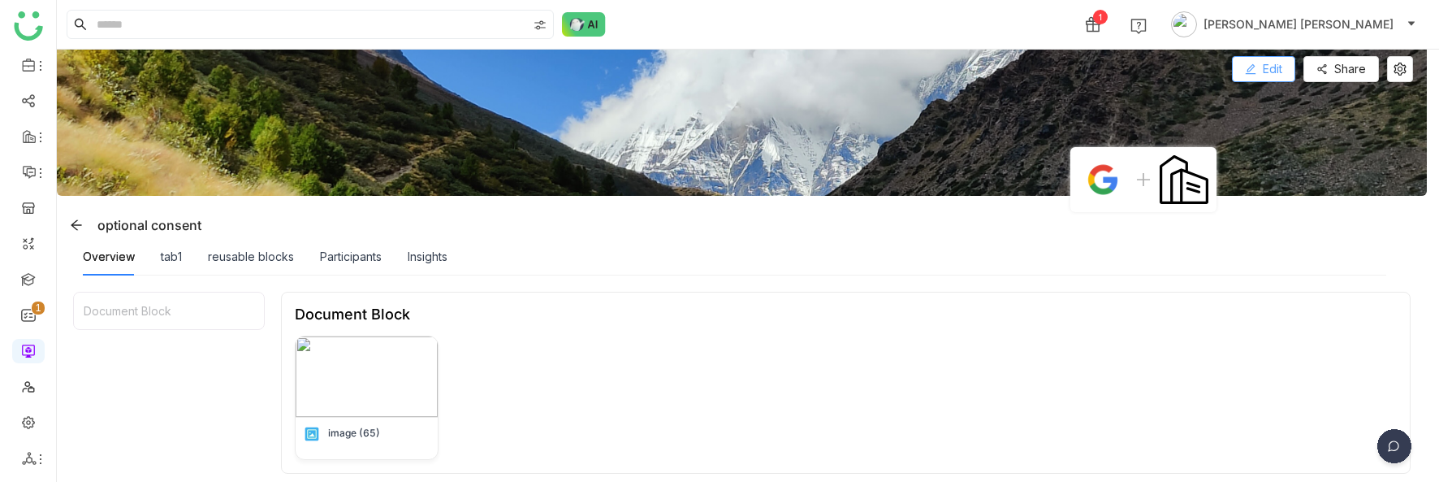
click at [1252, 67] on button "Edit" at bounding box center [1263, 69] width 63 height 26
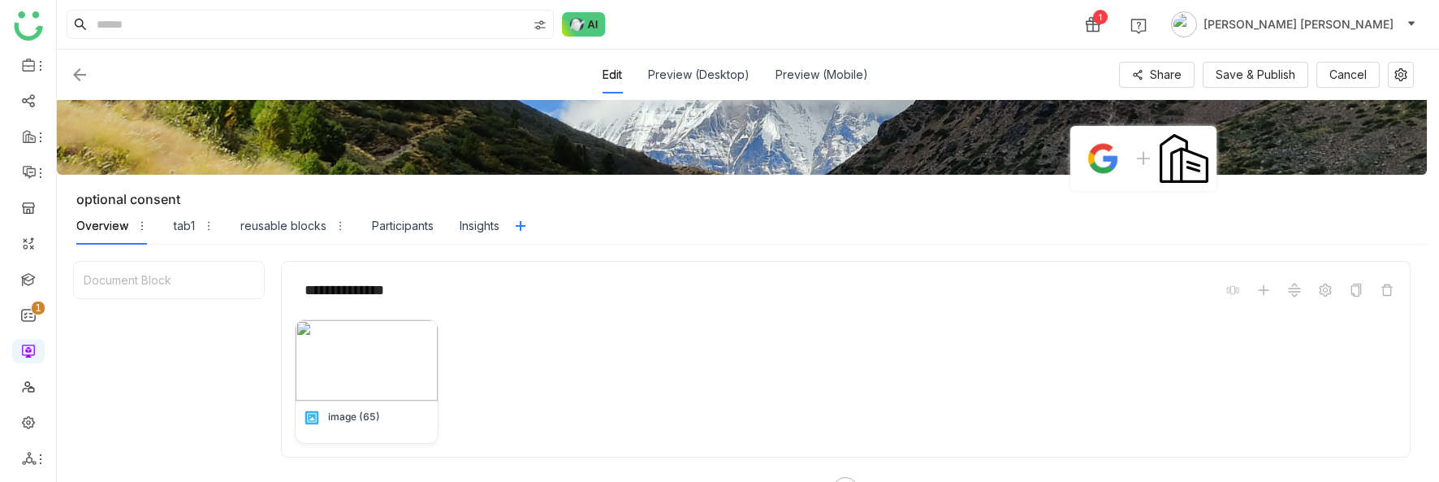
scroll to position [74, 0]
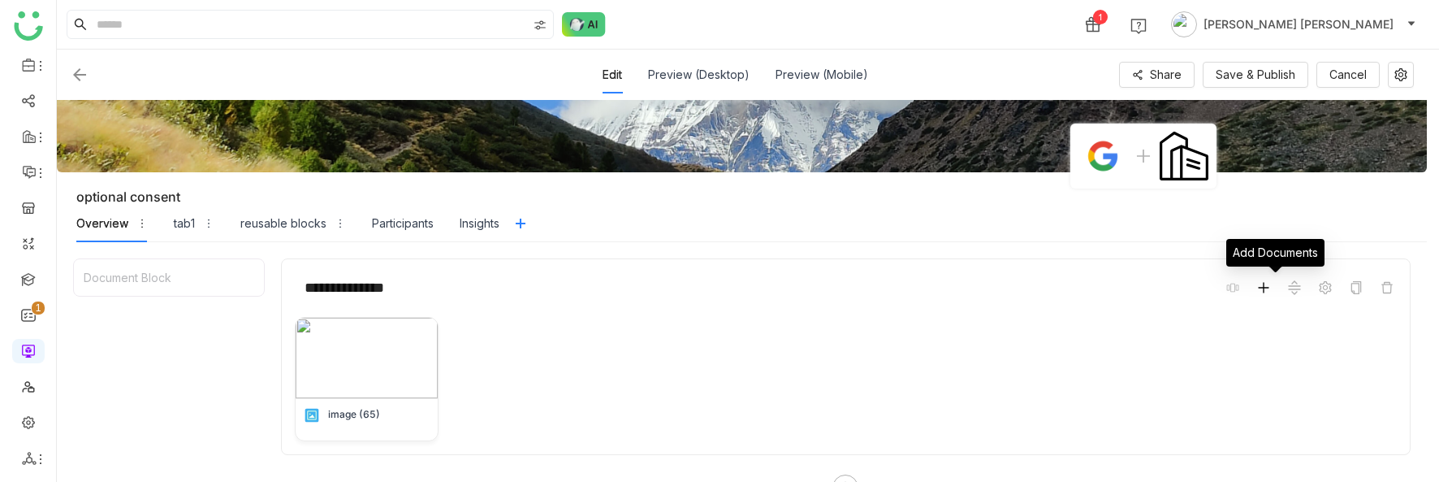
click at [1270, 288] on icon at bounding box center [1263, 287] width 13 height 13
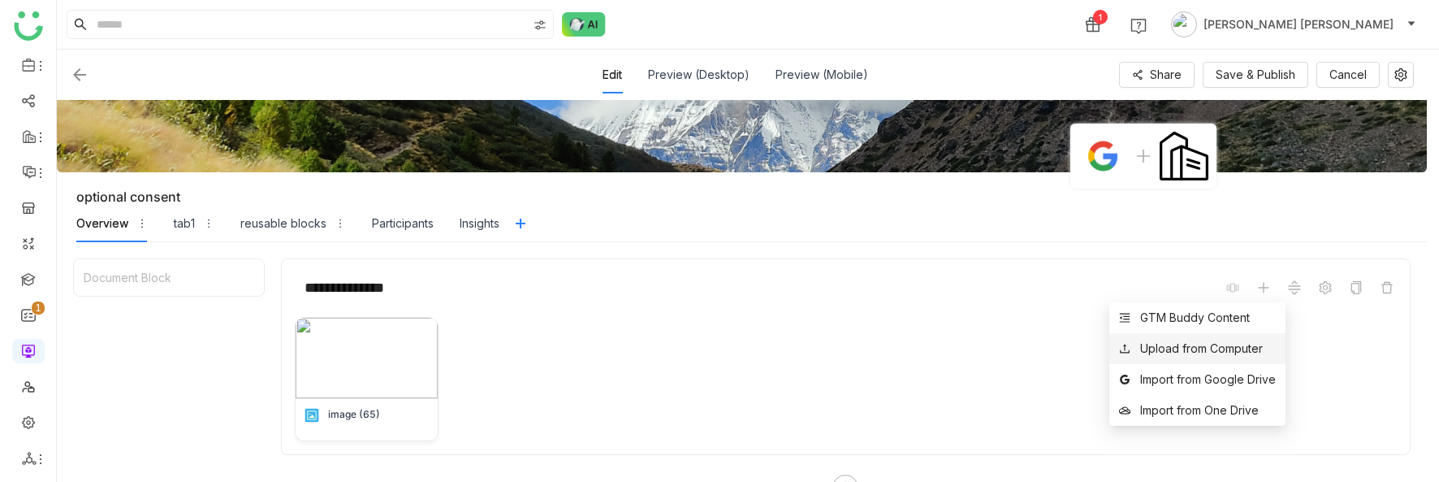
click at [1184, 352] on div "Upload from Computer" at bounding box center [1201, 348] width 123 height 18
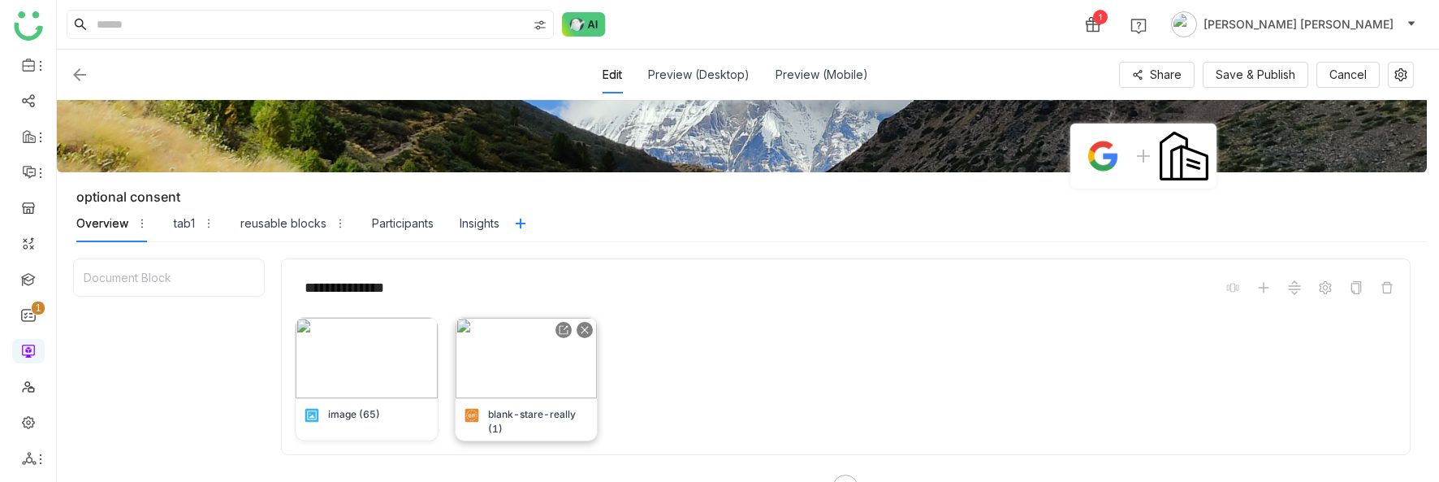
click at [590, 323] on div at bounding box center [585, 330] width 16 height 16
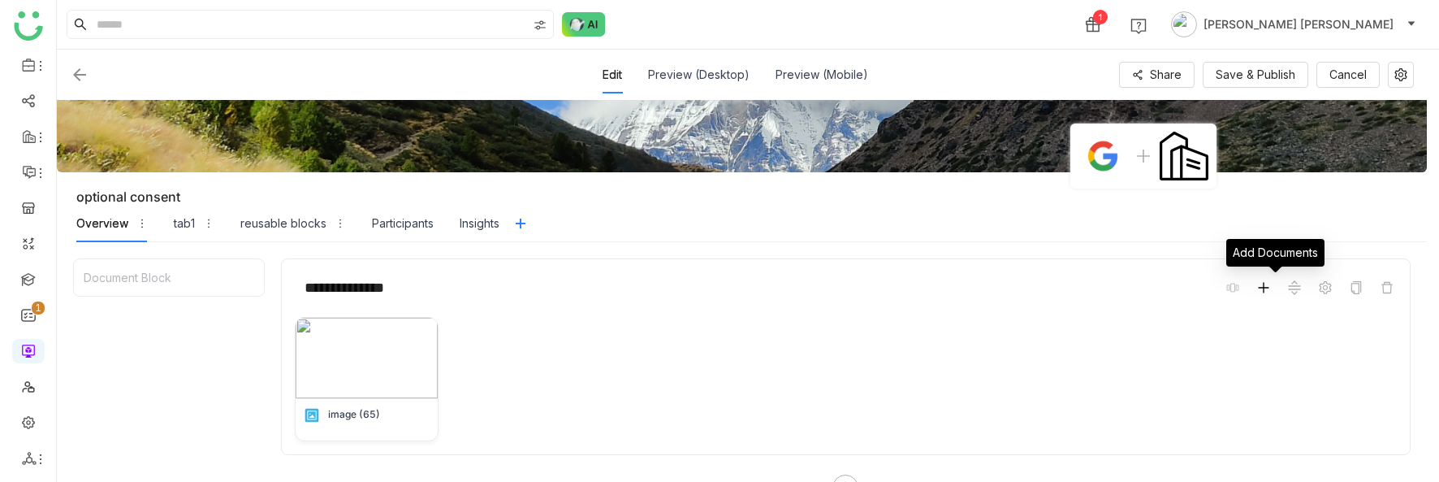
click at [1270, 286] on icon at bounding box center [1263, 287] width 13 height 13
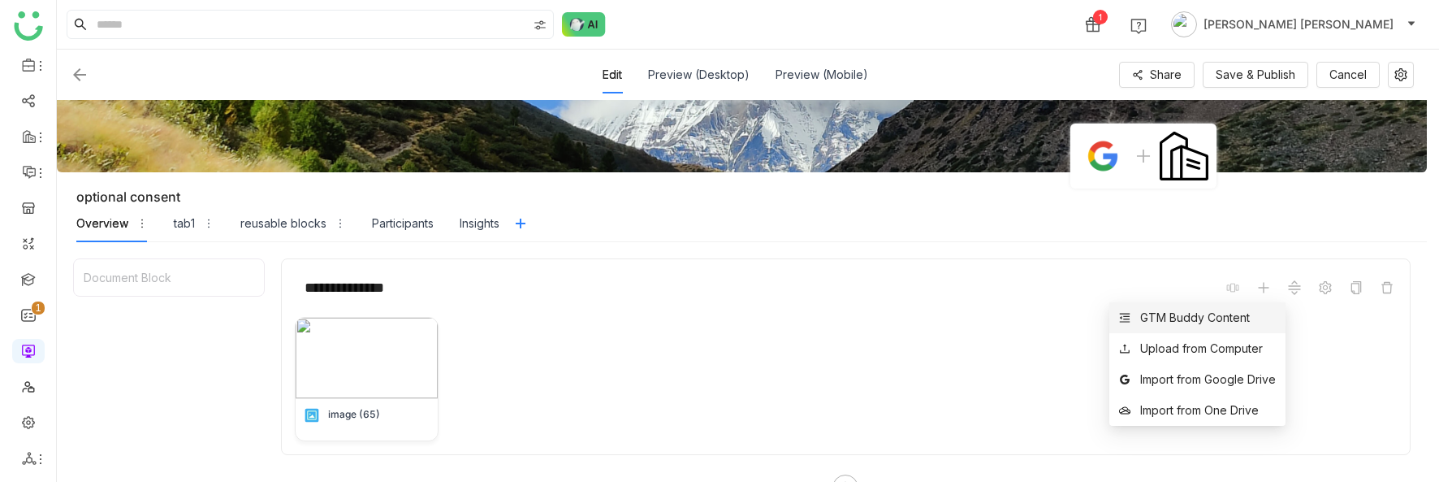
click at [1212, 316] on div "GTM Buddy Content" at bounding box center [1195, 318] width 110 height 18
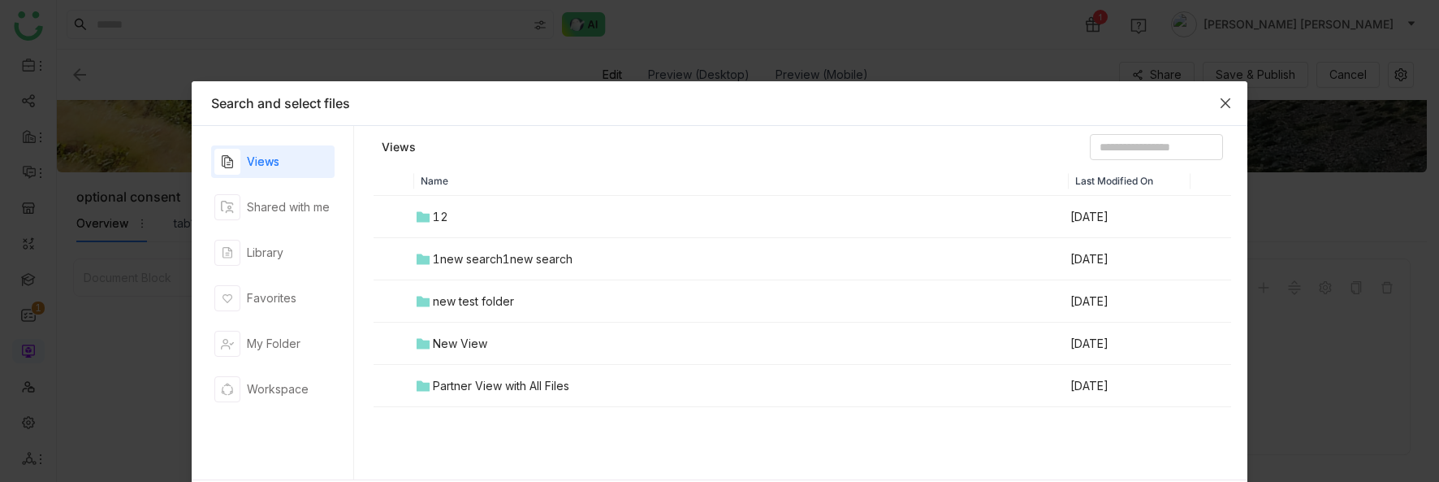
scroll to position [70, 0]
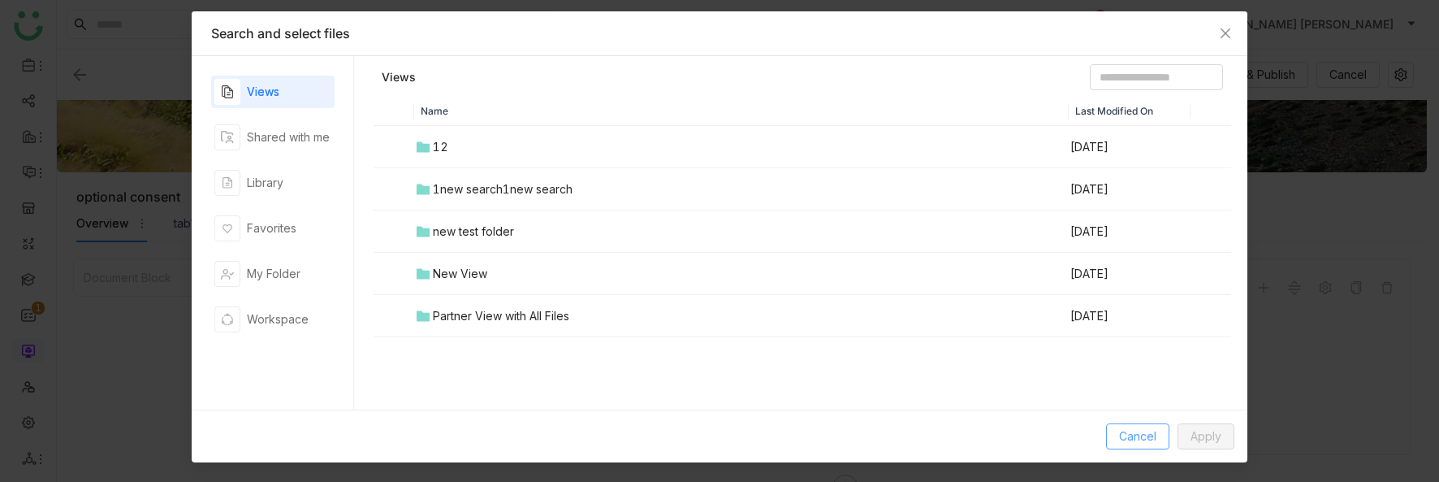
click at [1141, 447] on button "Cancel" at bounding box center [1137, 436] width 63 height 26
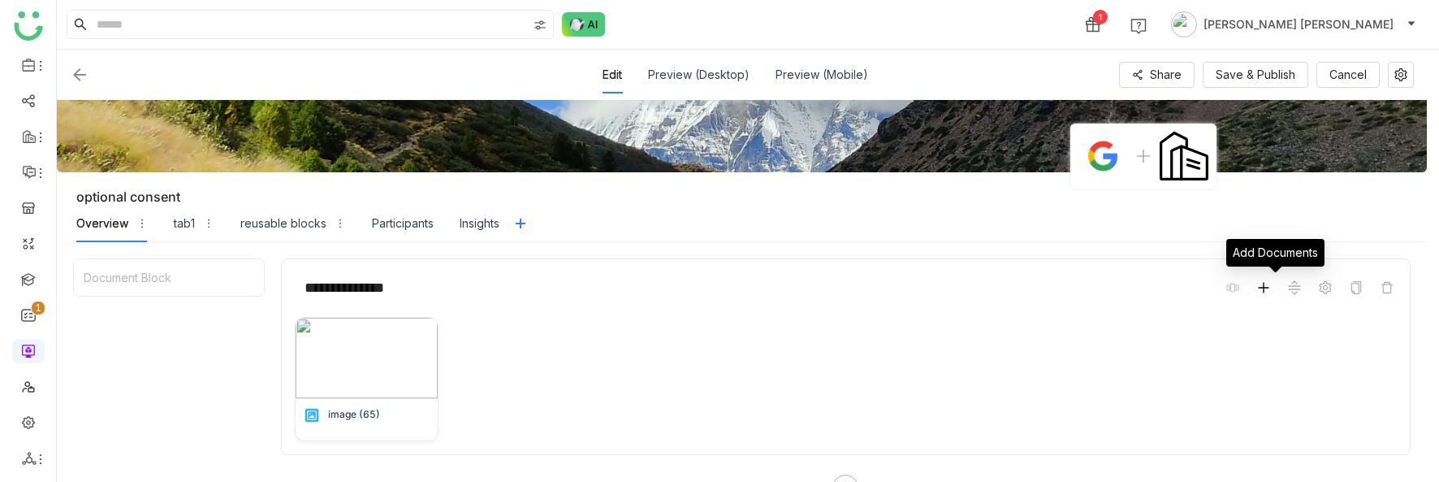
click at [1270, 293] on icon at bounding box center [1263, 287] width 13 height 13
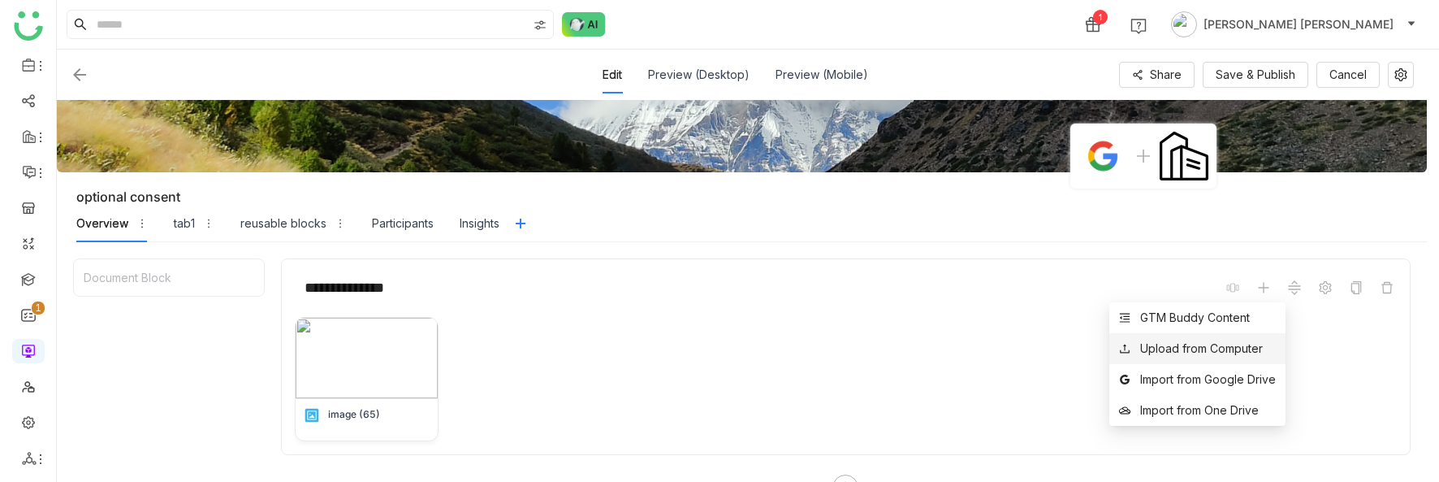
click at [1216, 351] on div "Upload from Computer" at bounding box center [1201, 348] width 123 height 18
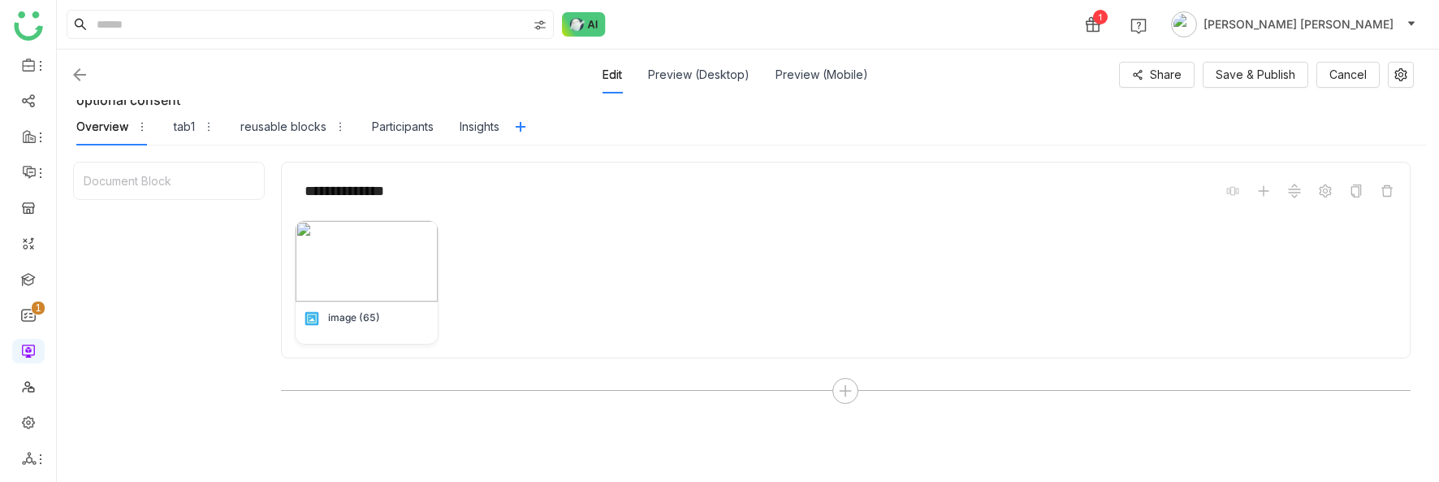
scroll to position [166, 0]
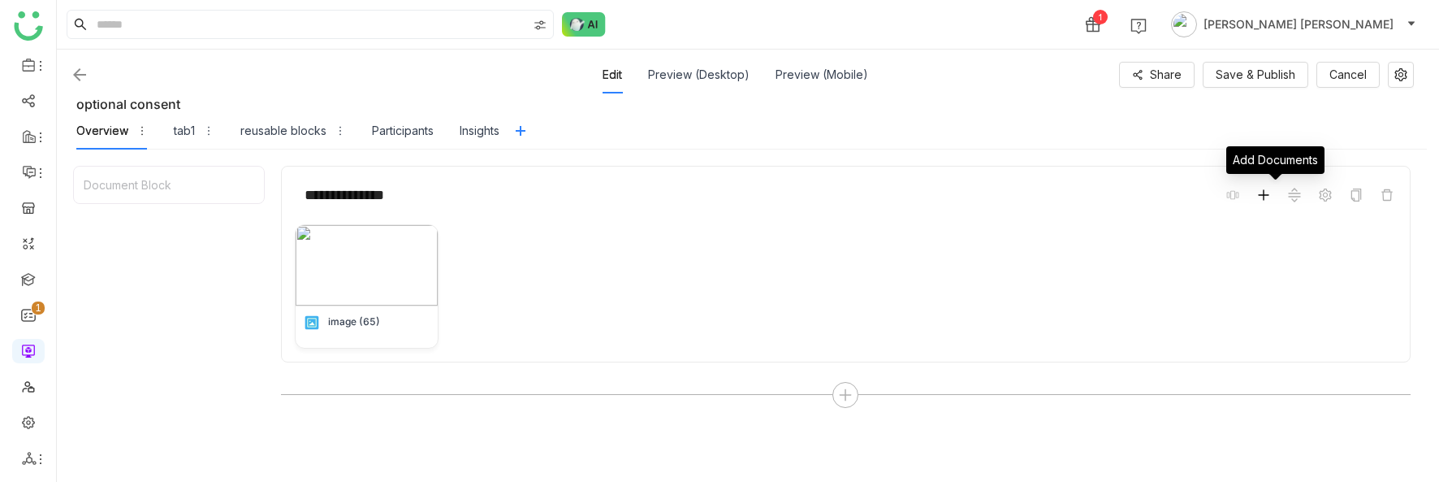
click at [1270, 197] on icon at bounding box center [1263, 194] width 13 height 13
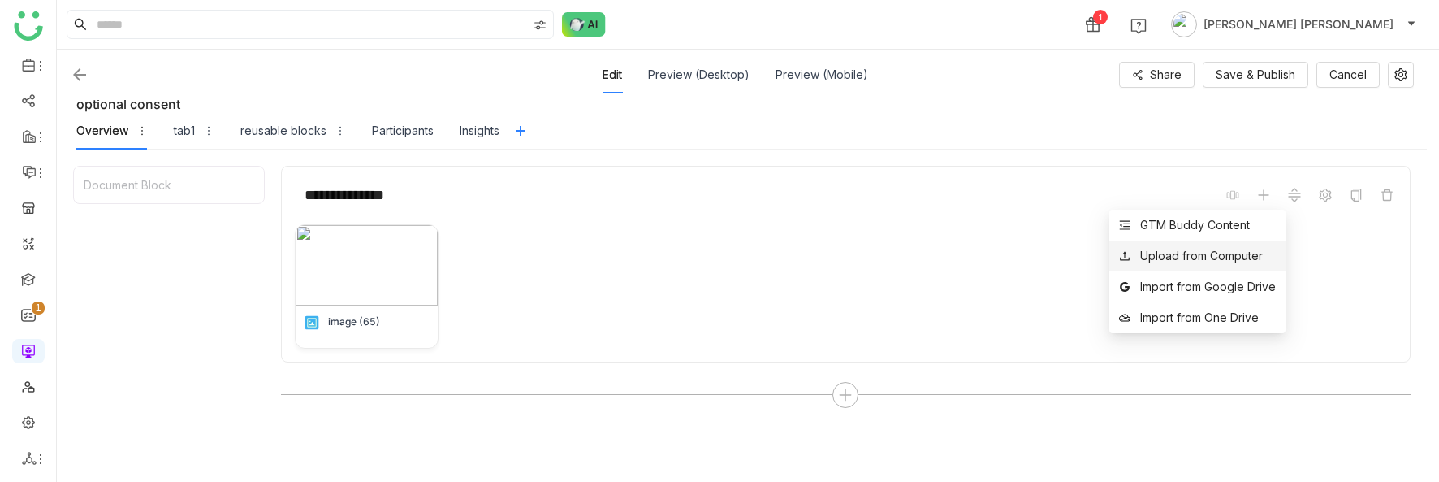
click at [1221, 252] on div "Upload from Computer" at bounding box center [1201, 256] width 123 height 18
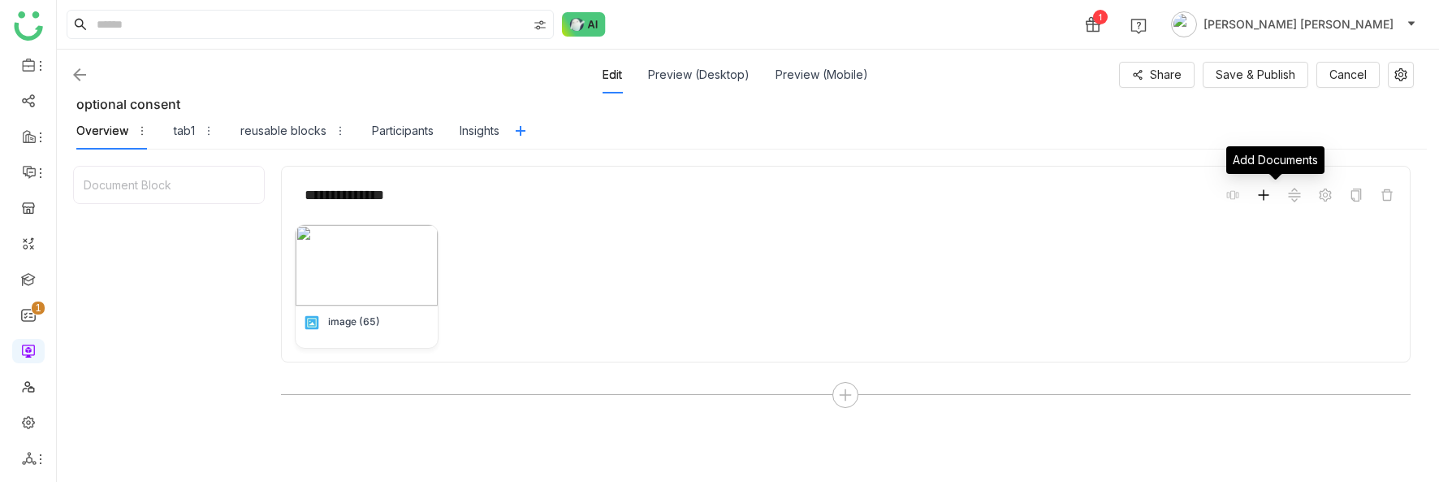
click at [1270, 197] on icon at bounding box center [1263, 194] width 13 height 13
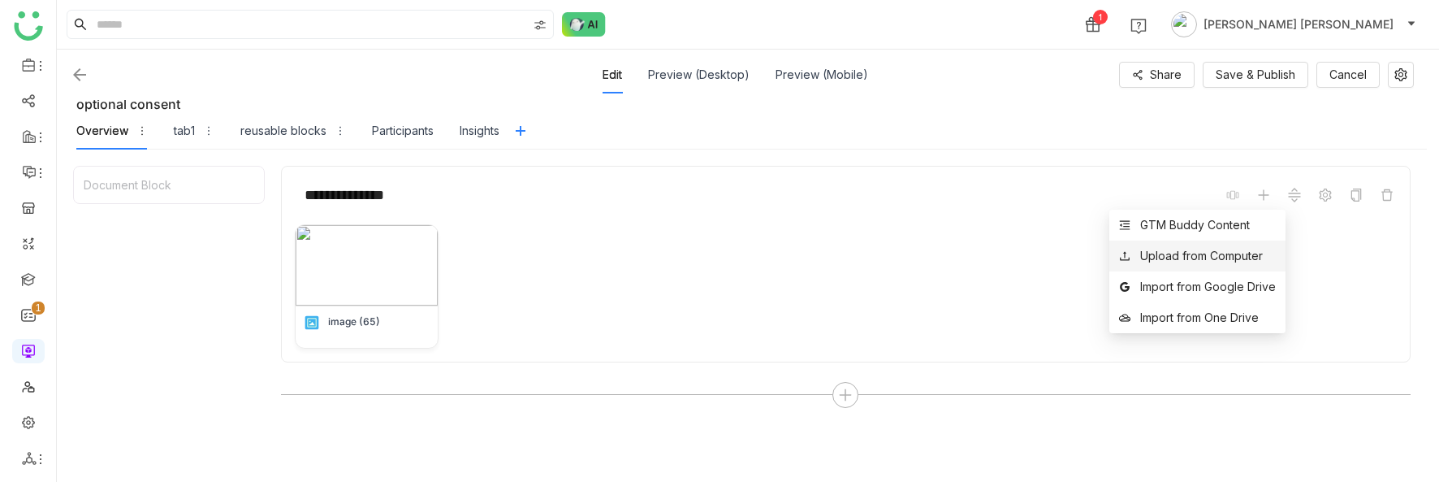
click at [1210, 255] on div "Upload from Computer" at bounding box center [1201, 256] width 123 height 18
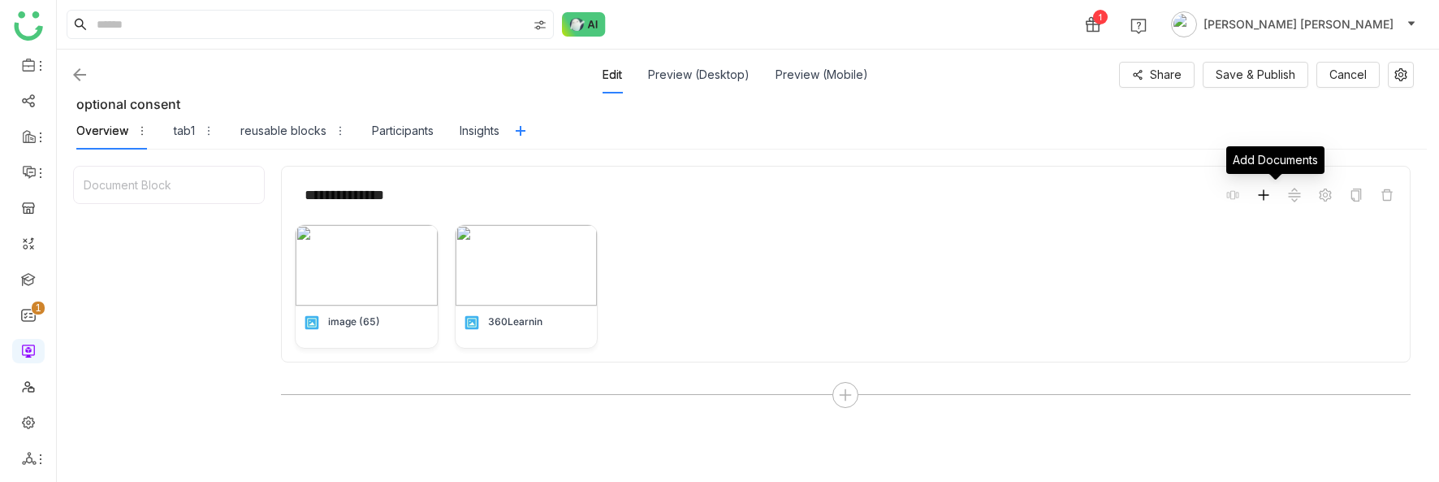
click at [1264, 194] on icon at bounding box center [1263, 195] width 1 height 11
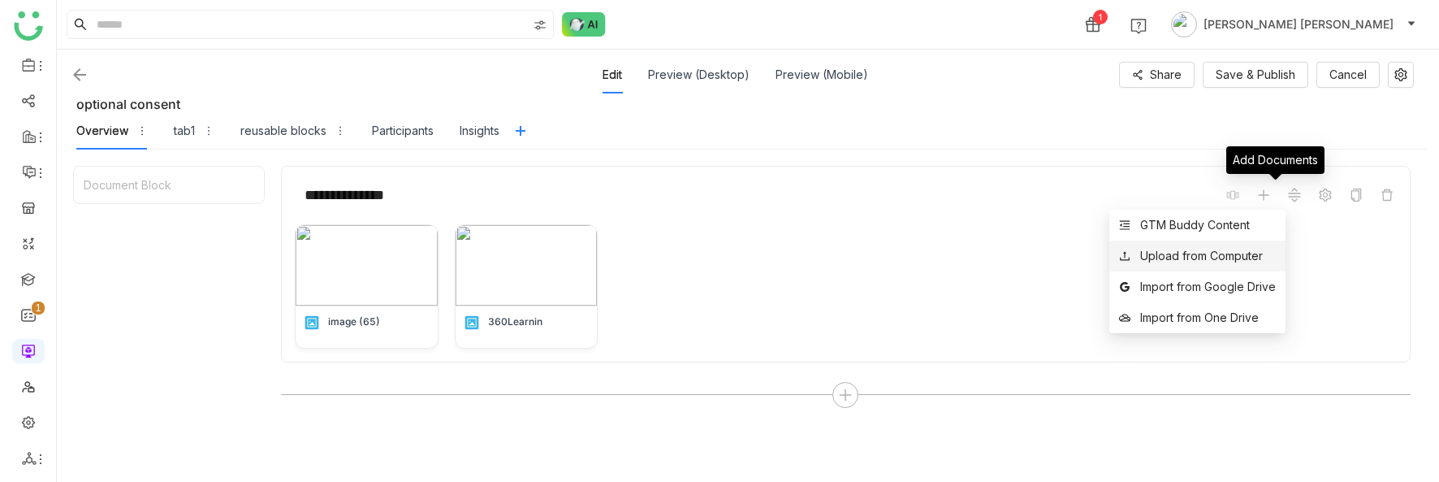
click at [1214, 258] on div "Upload from Computer" at bounding box center [1201, 256] width 123 height 18
